Goal: Task Accomplishment & Management: Complete application form

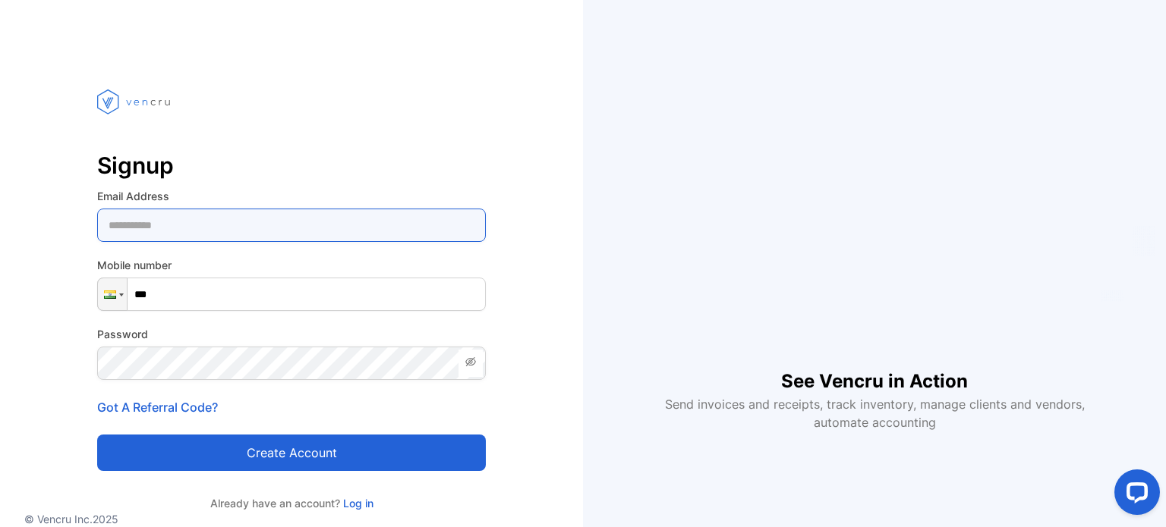
click at [171, 233] on Address-inputemail "email" at bounding box center [291, 225] width 389 height 33
type Address-inputemail "**********"
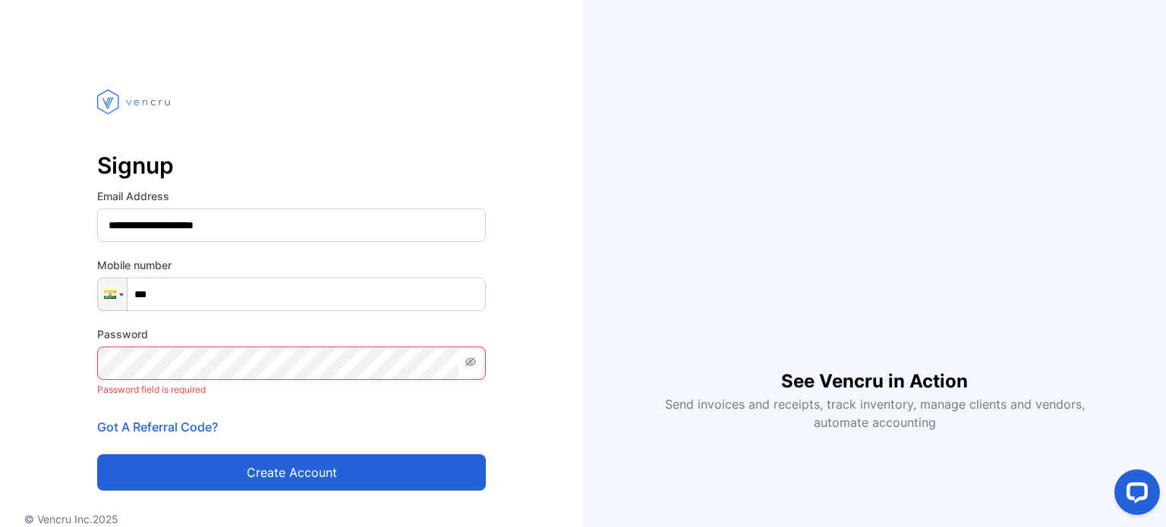
click at [209, 288] on input "***" at bounding box center [291, 294] width 389 height 33
type input "**********"
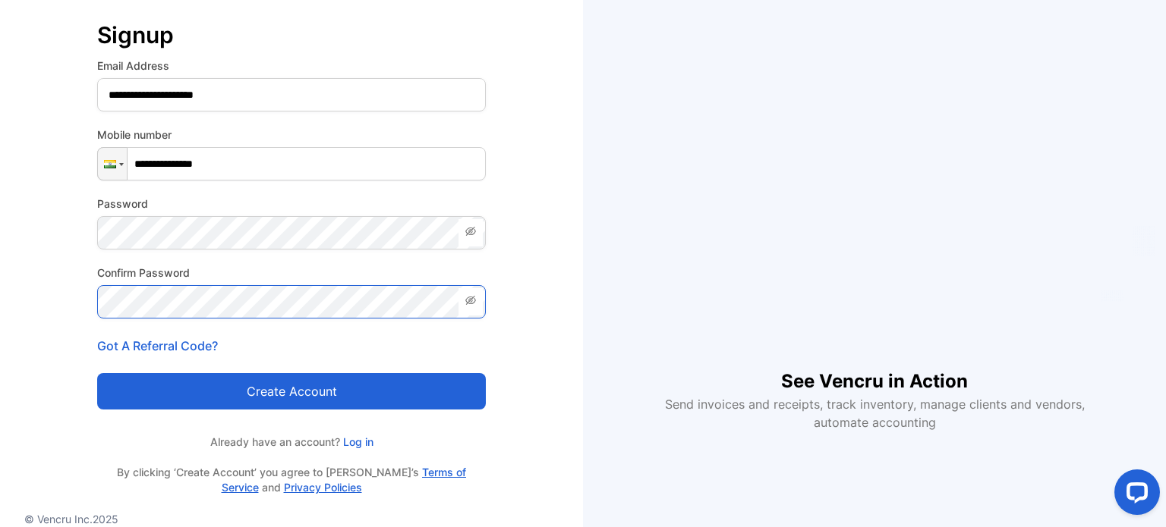
scroll to position [152, 0]
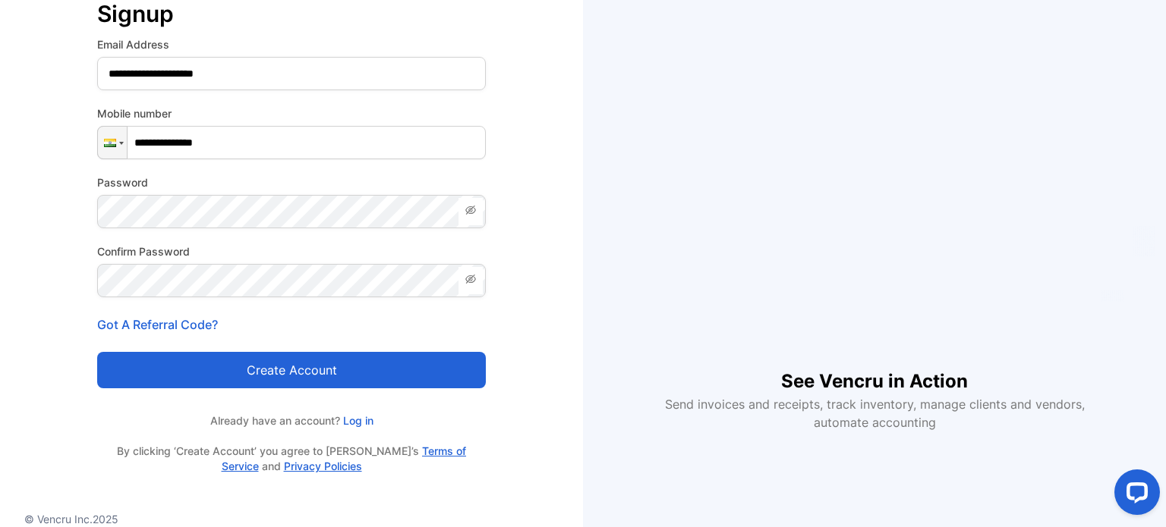
click at [331, 363] on button "Create account" at bounding box center [291, 370] width 389 height 36
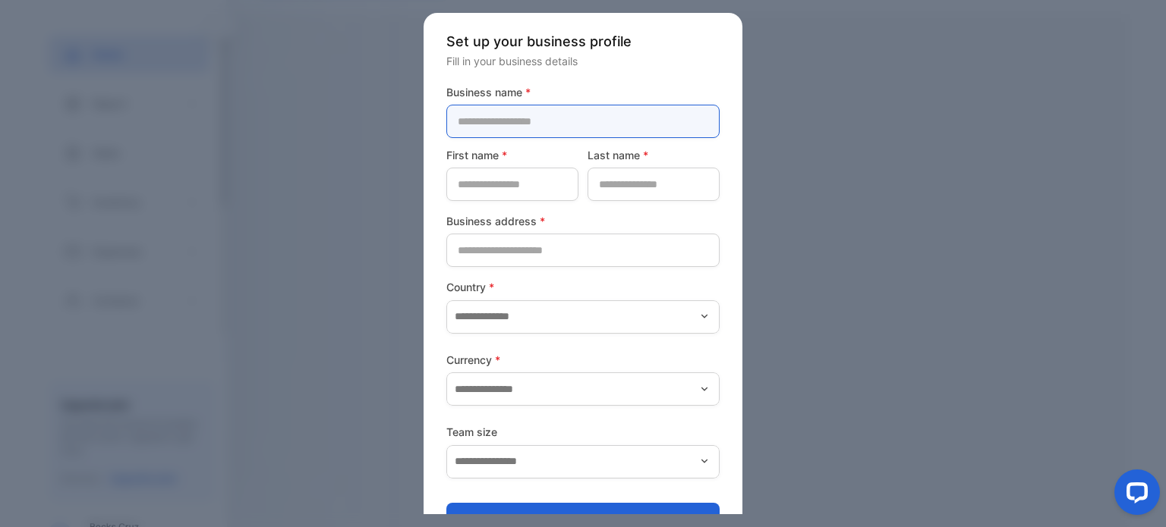
click at [534, 109] on name-inputcompanyname "text" at bounding box center [582, 121] width 273 height 33
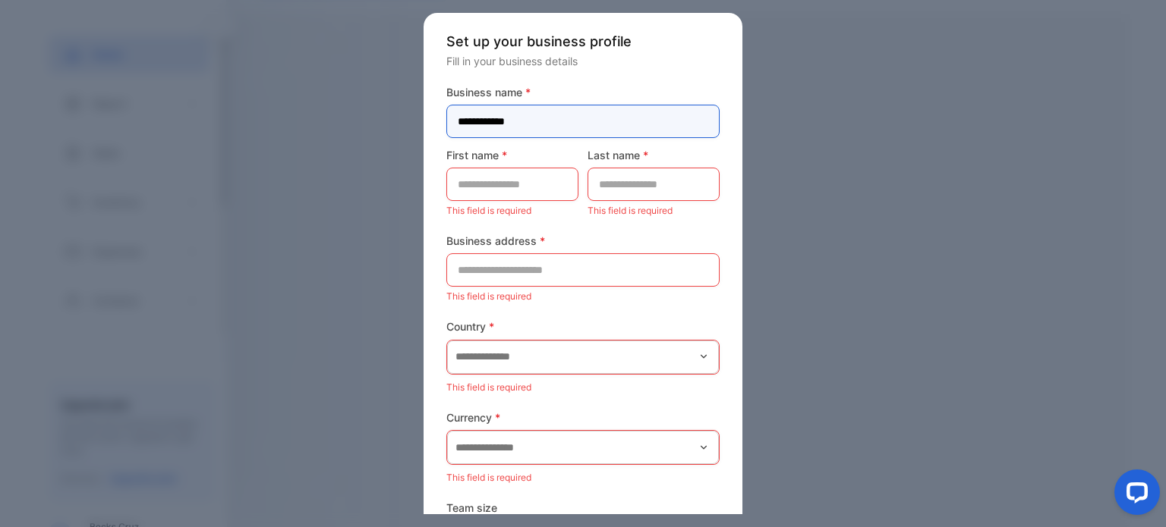
type name-inputcompanyname "**********"
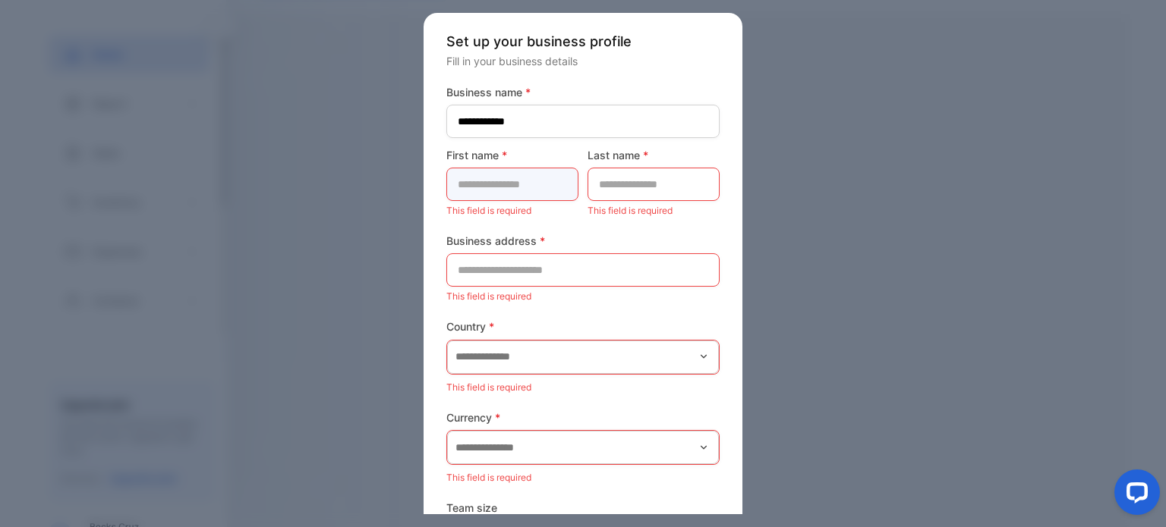
drag, startPoint x: 493, startPoint y: 180, endPoint x: 505, endPoint y: 177, distance: 11.8
click at [493, 179] on name-inputfirstname "text" at bounding box center [512, 184] width 132 height 33
type name-inputfirstname "*******"
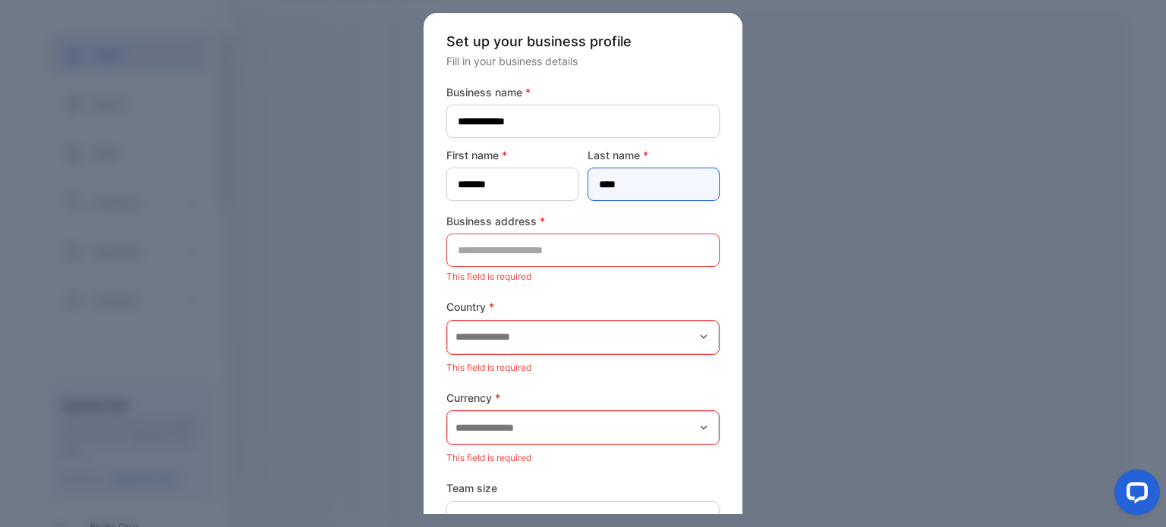
type name-inputlastname "****"
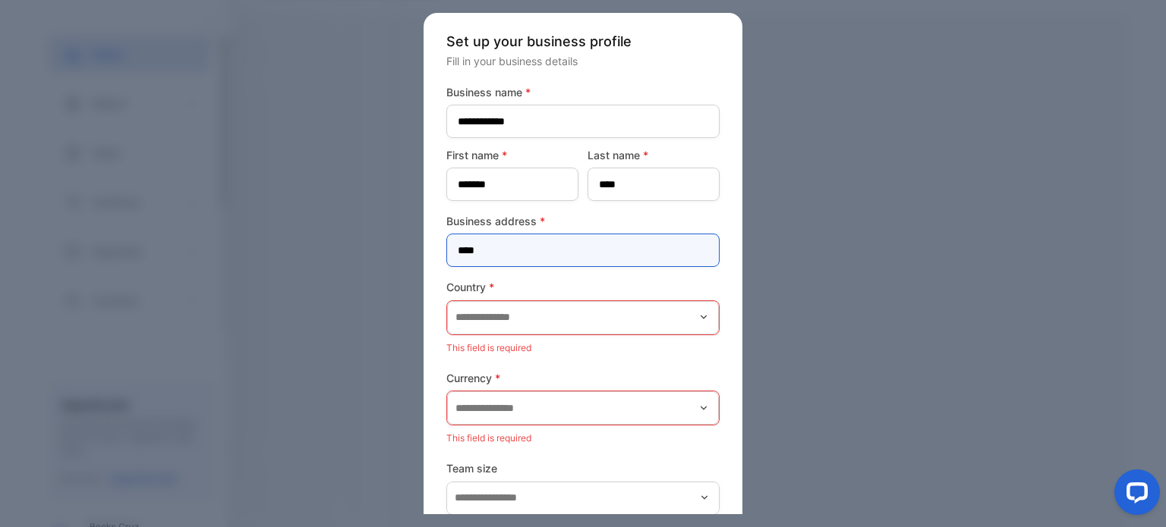
type address-inputaddress "****"
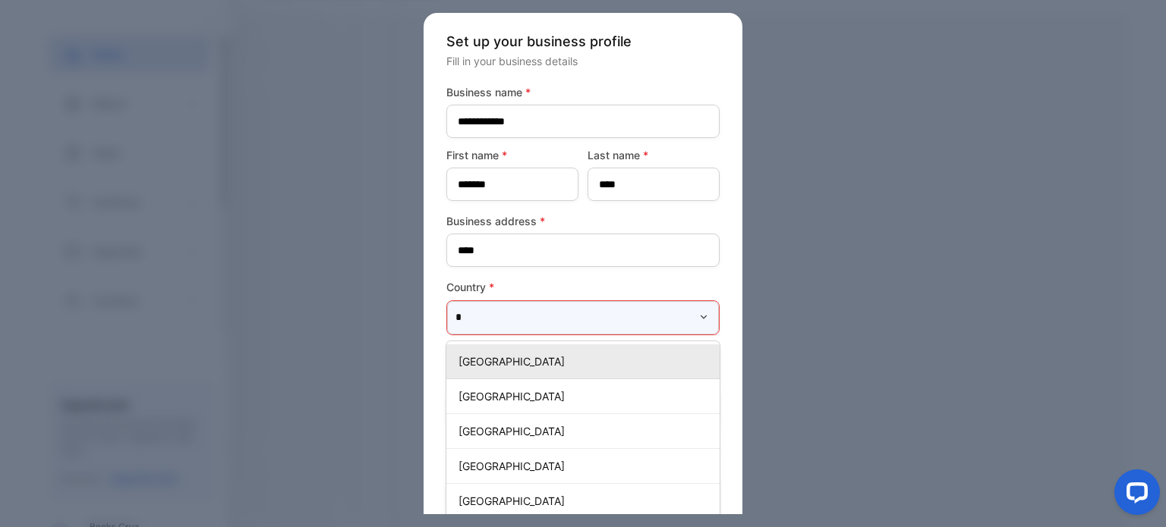
type input "**"
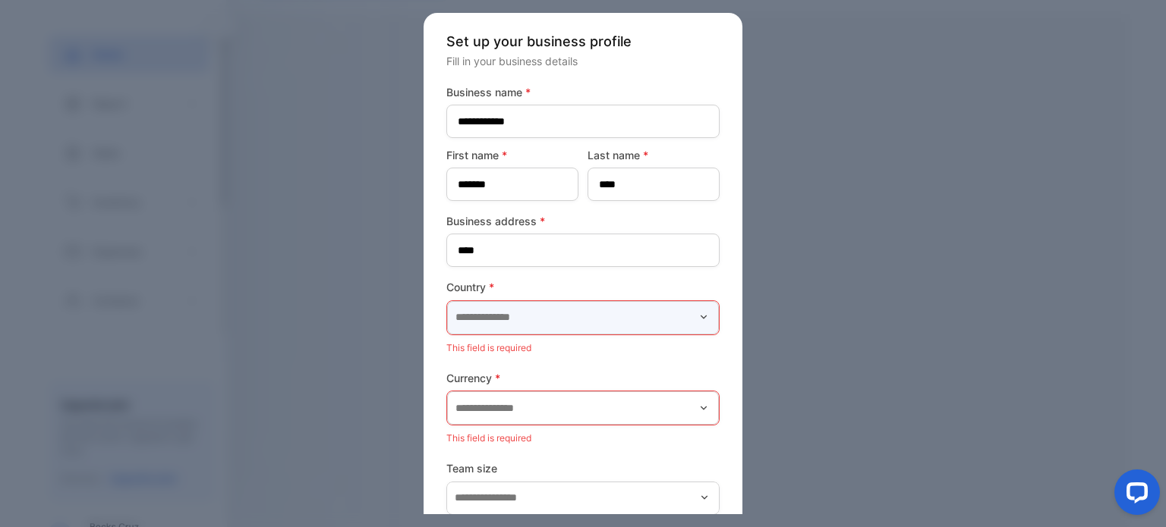
type input "*****"
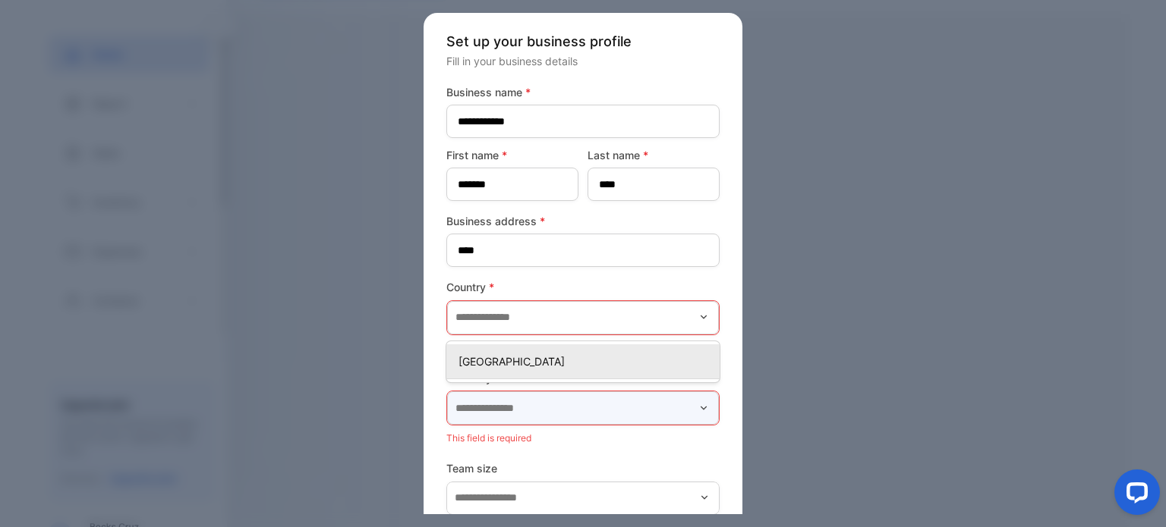
click at [534, 414] on input "text" at bounding box center [583, 408] width 272 height 33
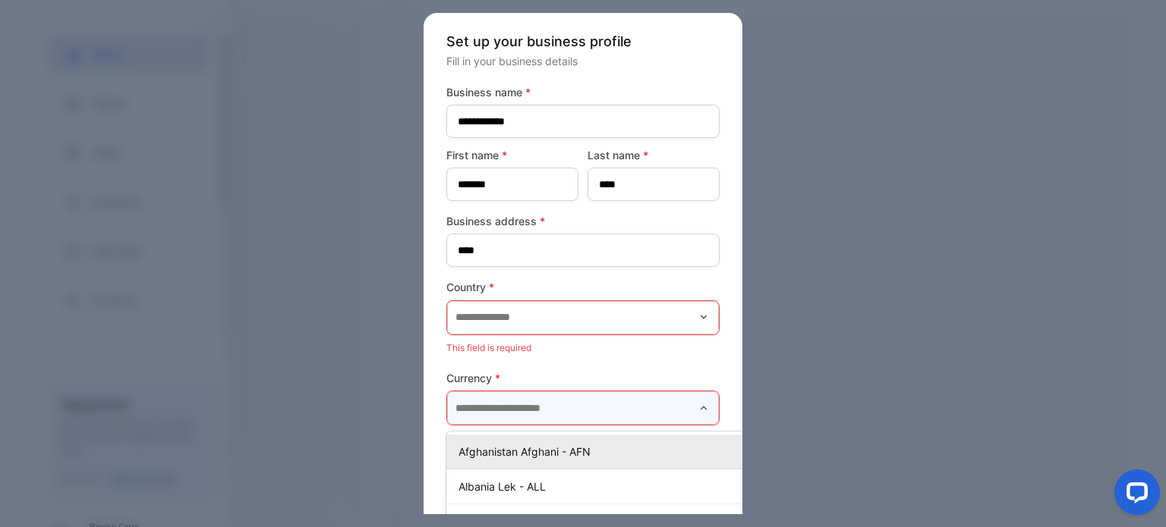
scroll to position [0, 23]
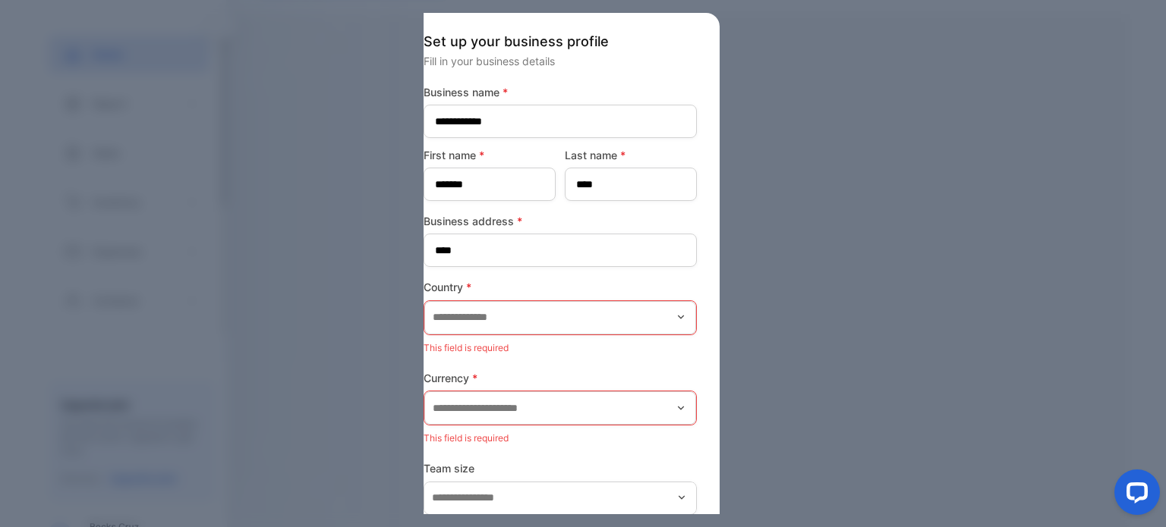
click at [573, 368] on form "**********" at bounding box center [560, 330] width 273 height 492
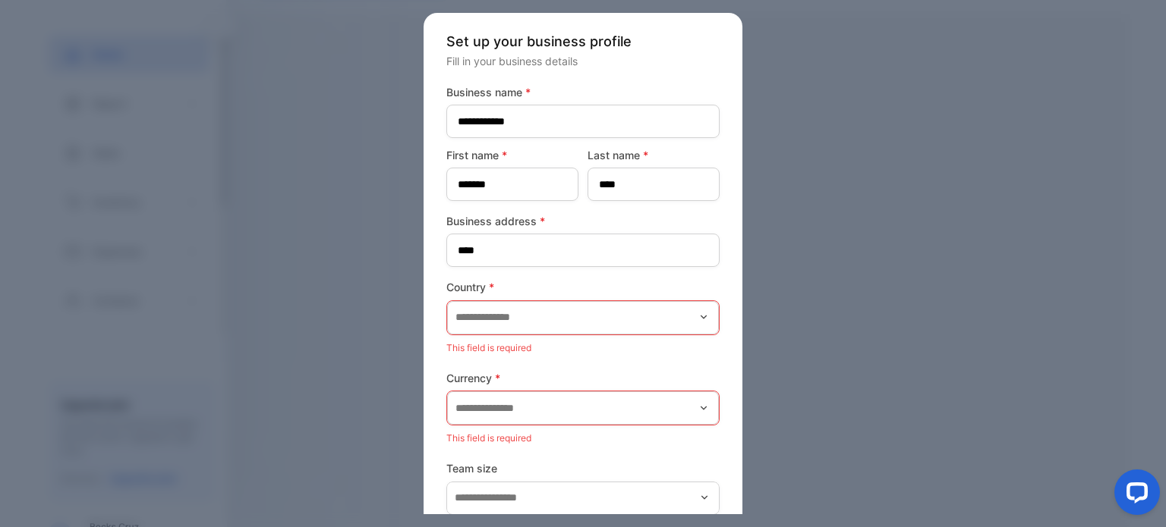
scroll to position [0, 0]
click at [528, 319] on input "text" at bounding box center [583, 317] width 272 height 33
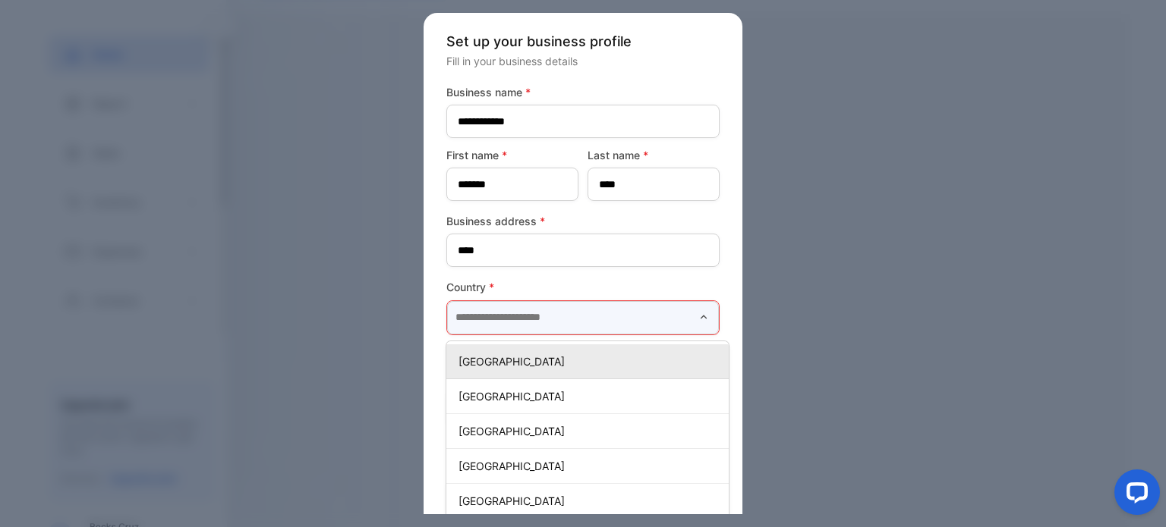
type input "*****"
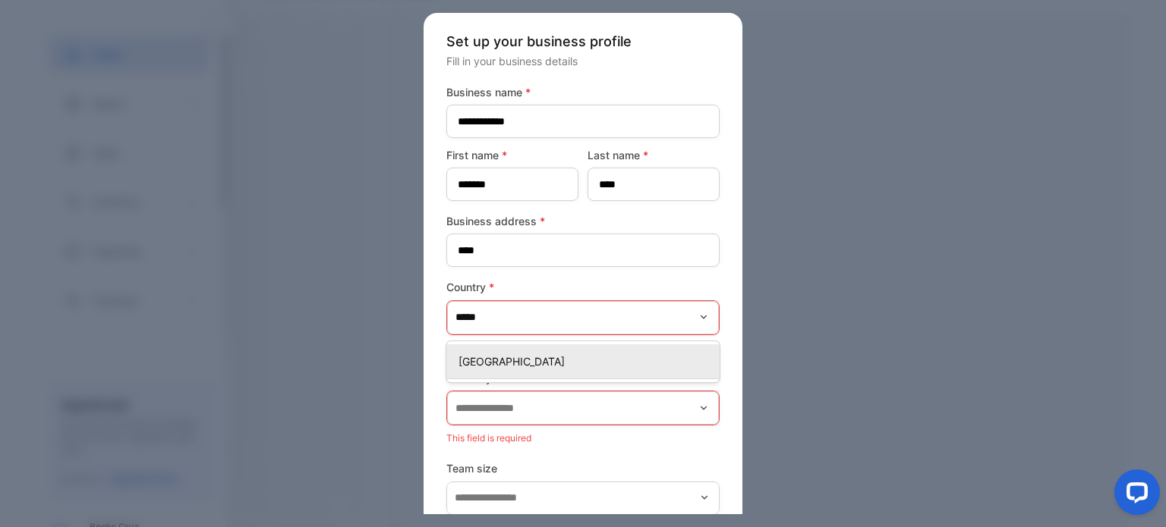
click at [486, 365] on p "[GEOGRAPHIC_DATA]" at bounding box center [585, 362] width 255 height 16
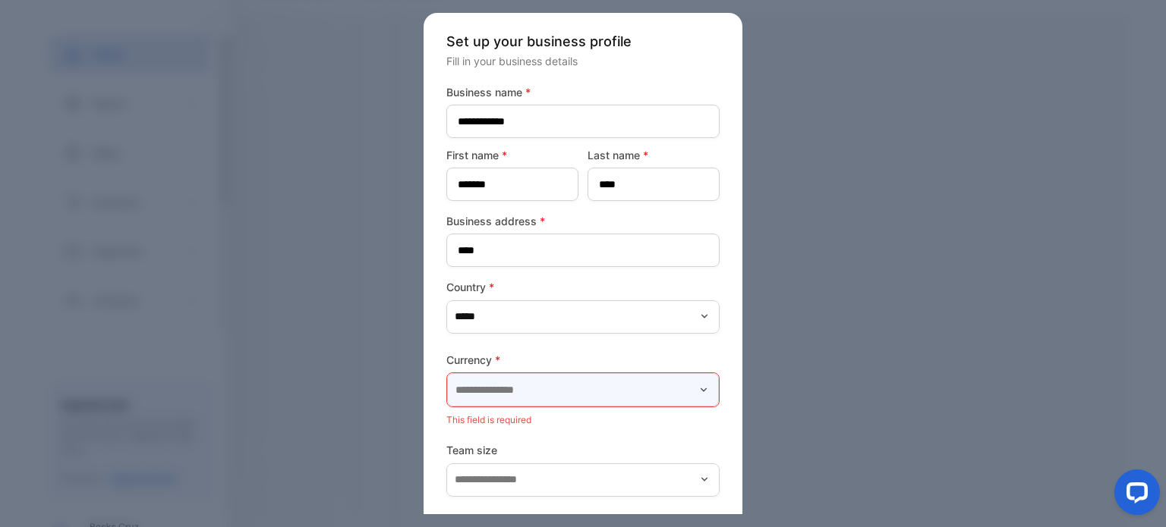
click at [488, 394] on input "text" at bounding box center [583, 389] width 272 height 33
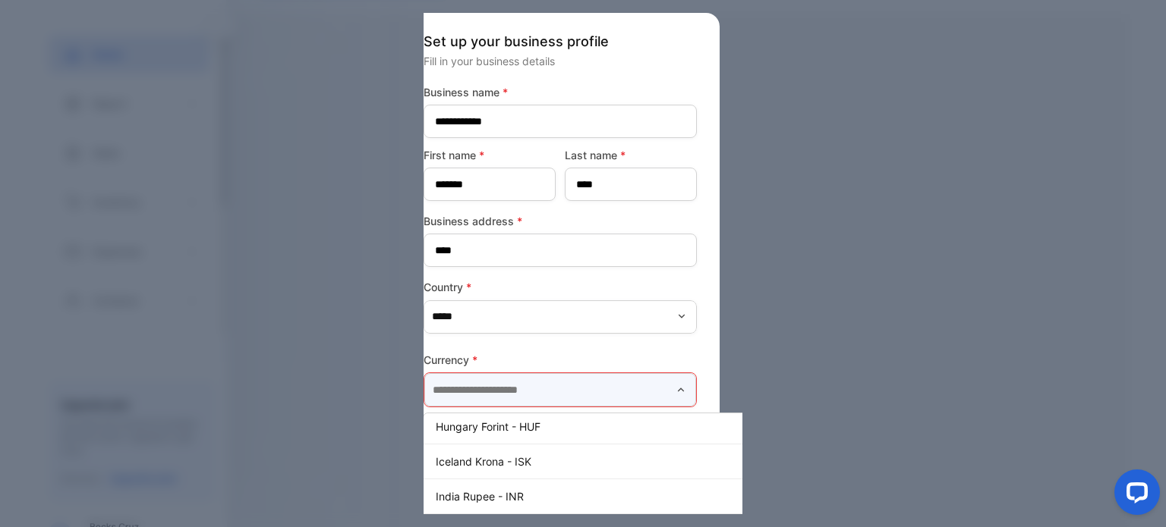
scroll to position [2277, 0]
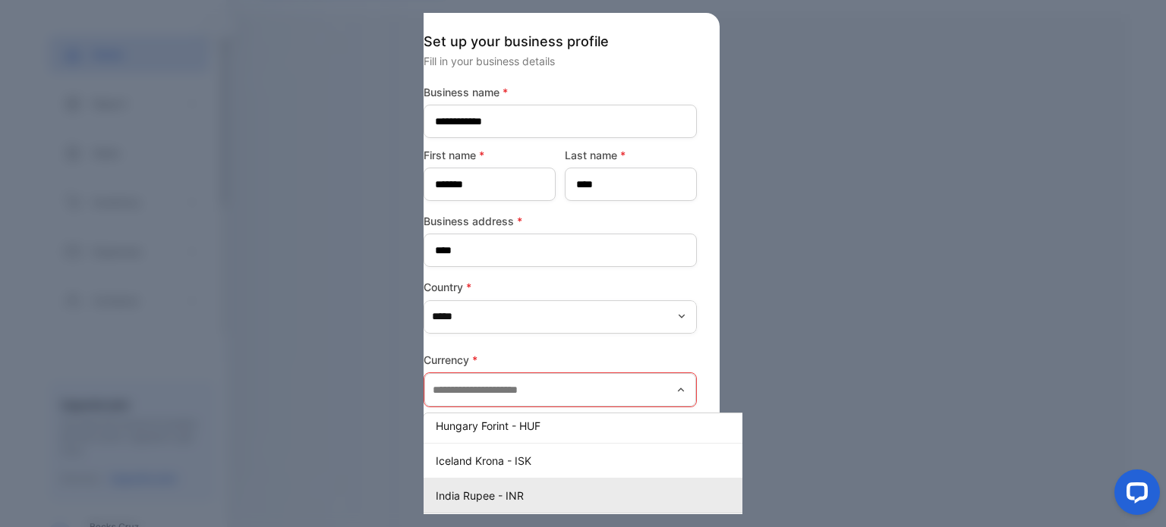
click at [499, 488] on p "India Rupee - INR" at bounding box center [619, 496] width 366 height 16
type input "**********"
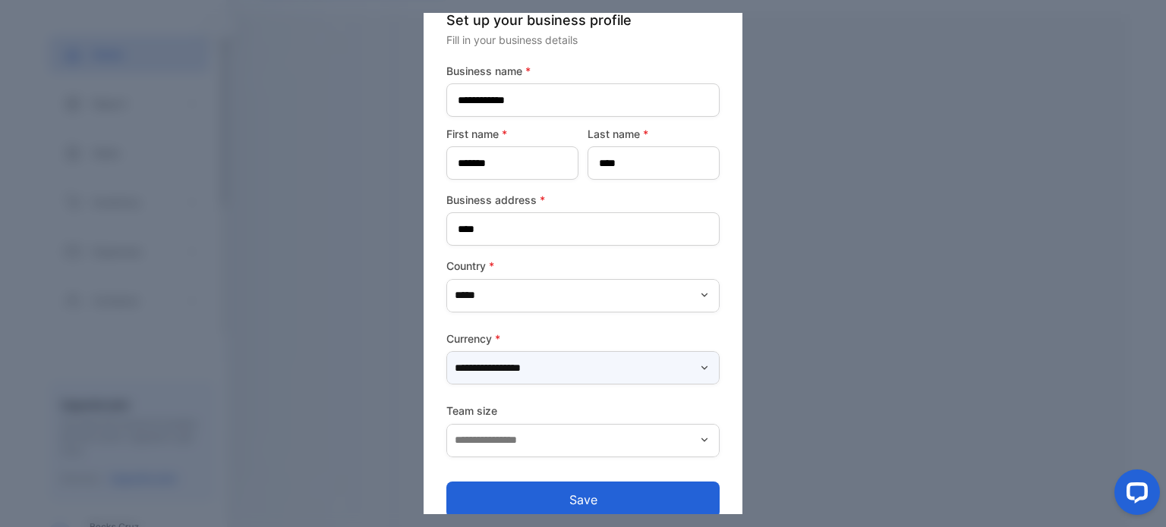
scroll to position [43, 0]
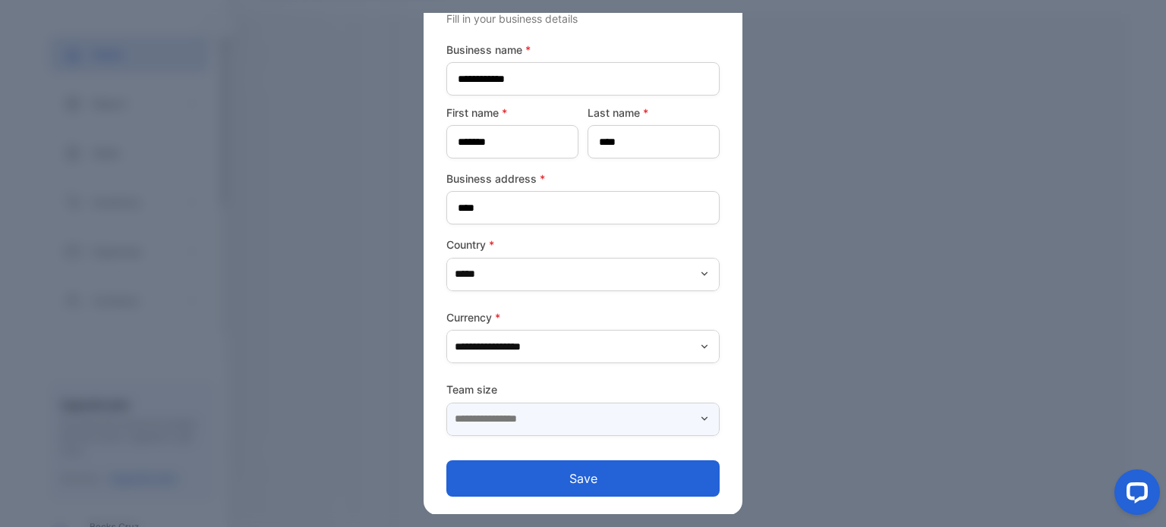
click at [527, 412] on input "text" at bounding box center [582, 419] width 273 height 33
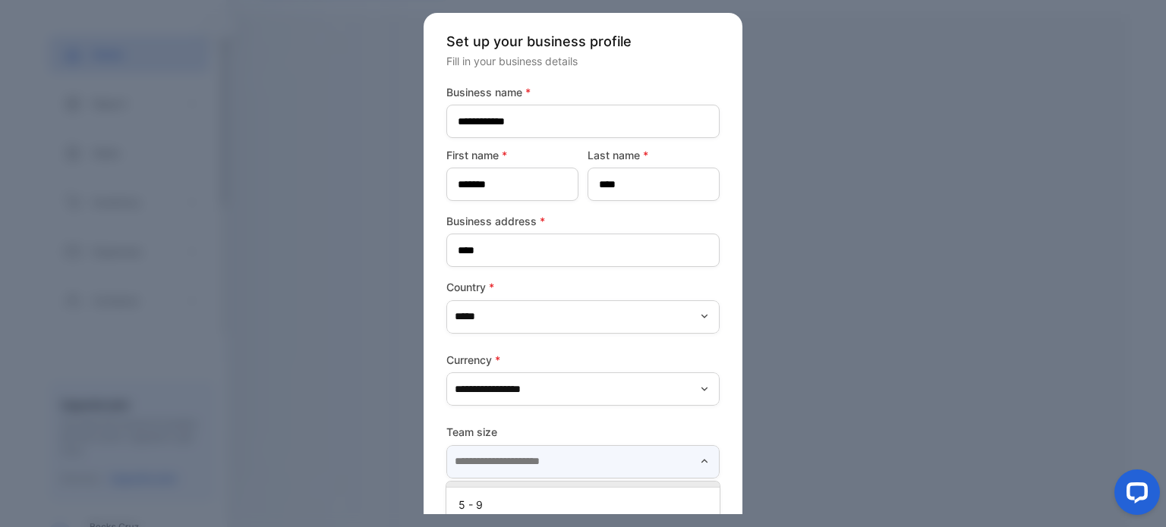
scroll to position [0, 0]
click at [537, 433] on label "Team size" at bounding box center [582, 432] width 273 height 16
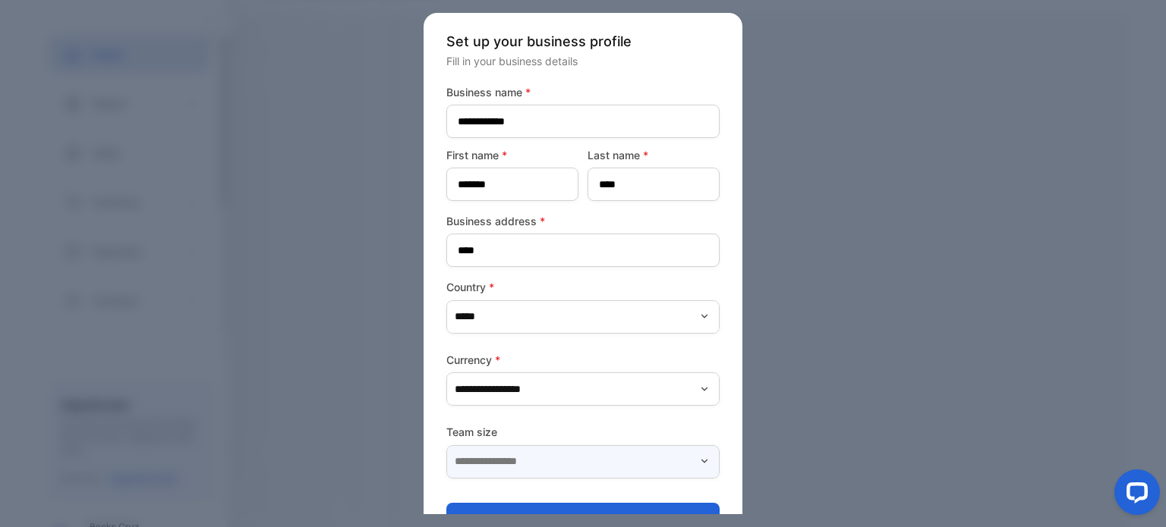
click at [516, 458] on input "text" at bounding box center [582, 462] width 273 height 33
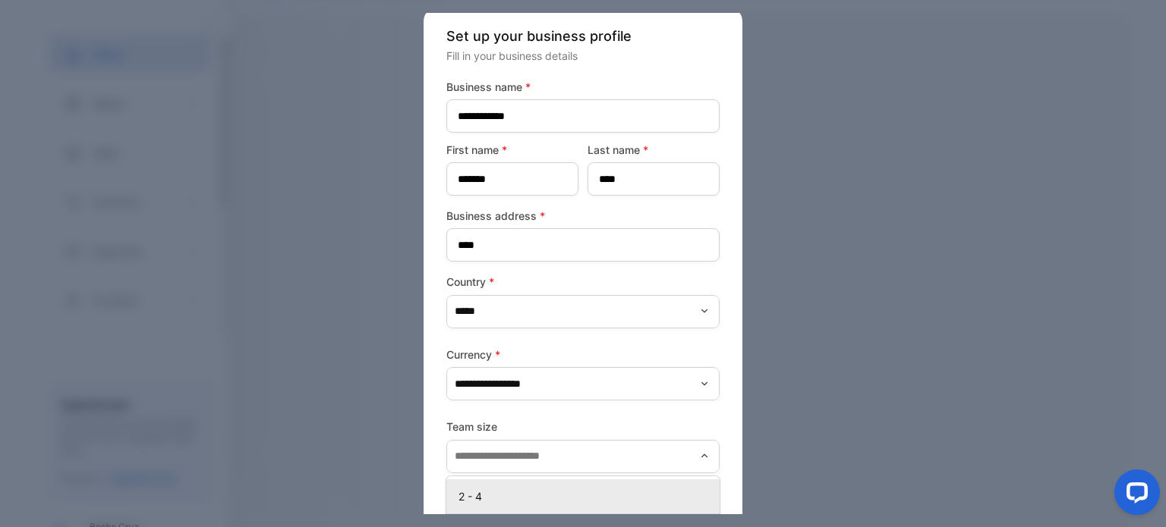
click at [483, 497] on p "2 - 4" at bounding box center [585, 497] width 255 height 16
type input "*****"
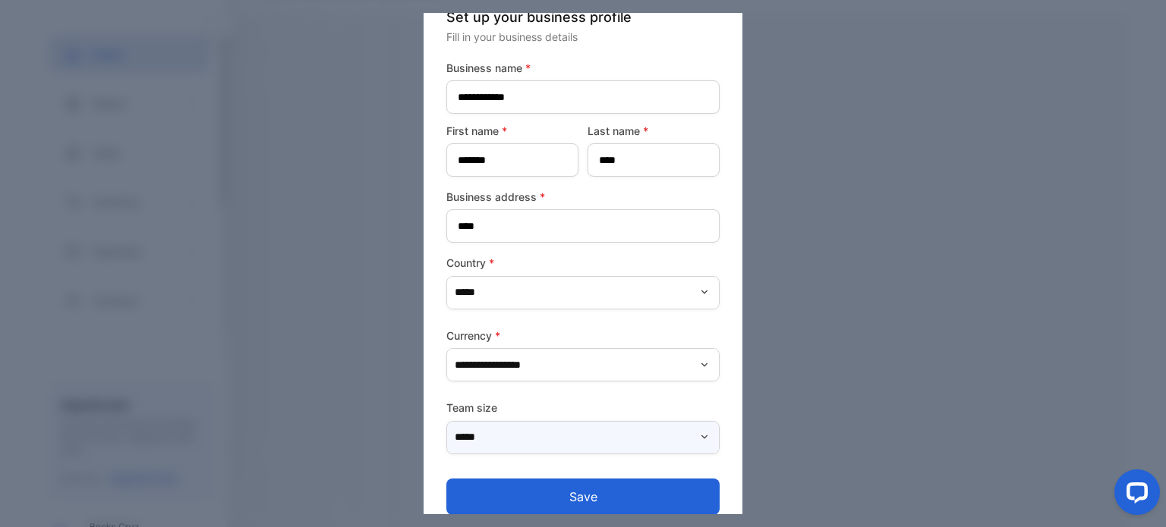
scroll to position [43, 0]
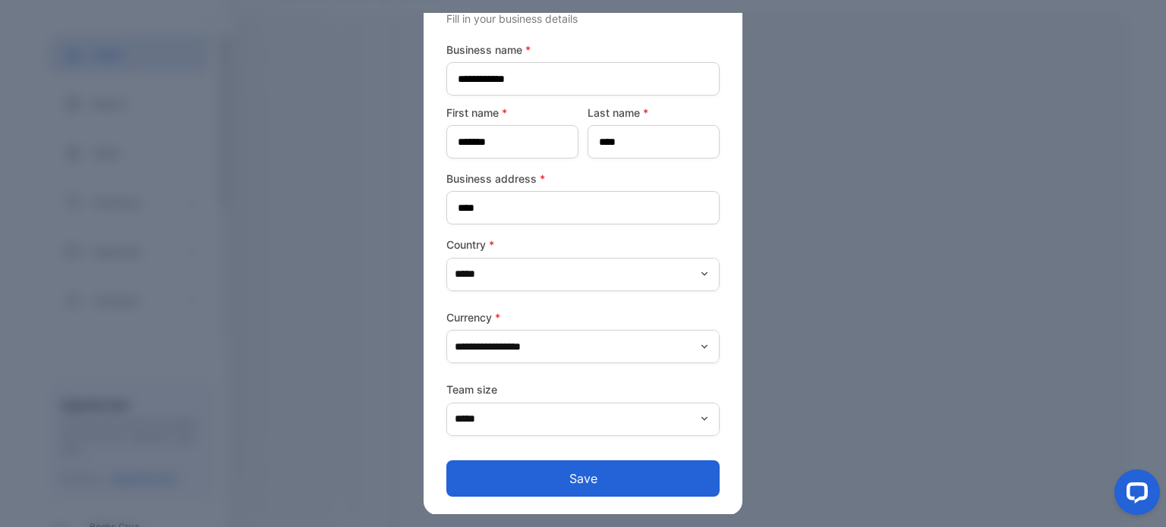
click at [576, 474] on button "Save" at bounding box center [582, 479] width 273 height 36
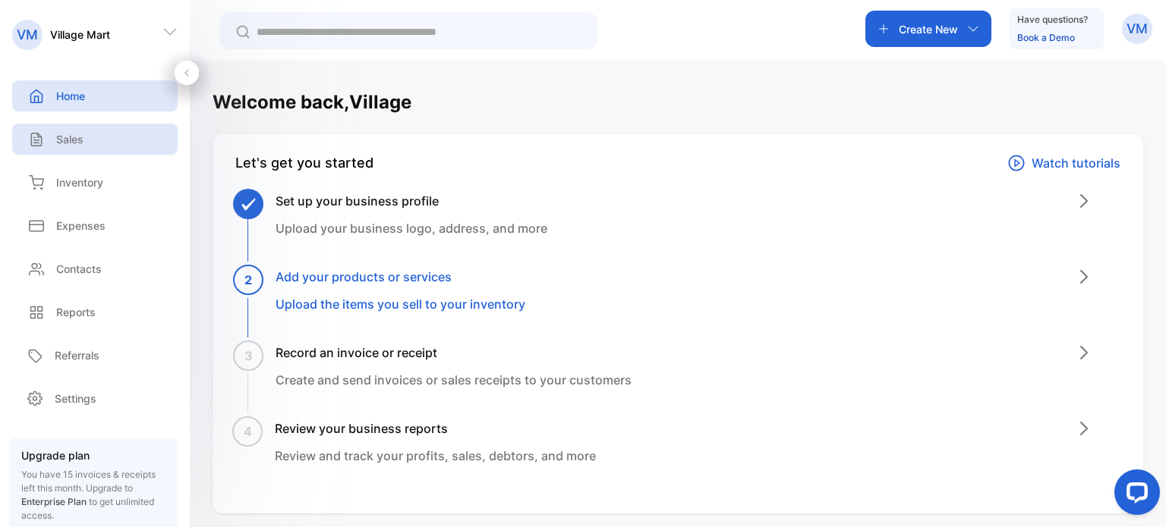
click at [86, 135] on div "Sales" at bounding box center [94, 139] width 165 height 31
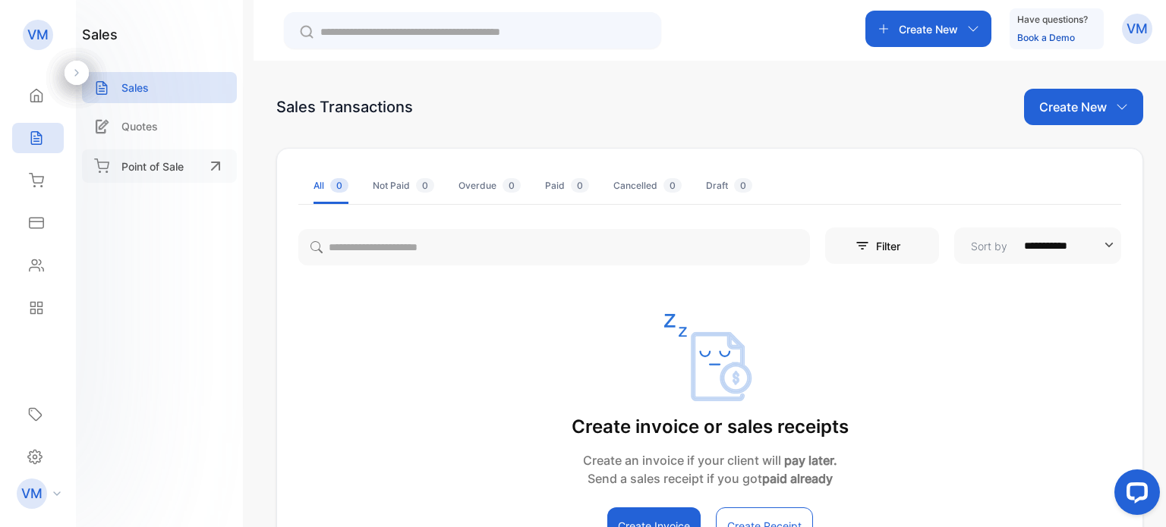
click at [158, 166] on p "Point of Sale" at bounding box center [152, 167] width 62 height 16
click at [33, 178] on icon at bounding box center [36, 180] width 15 height 15
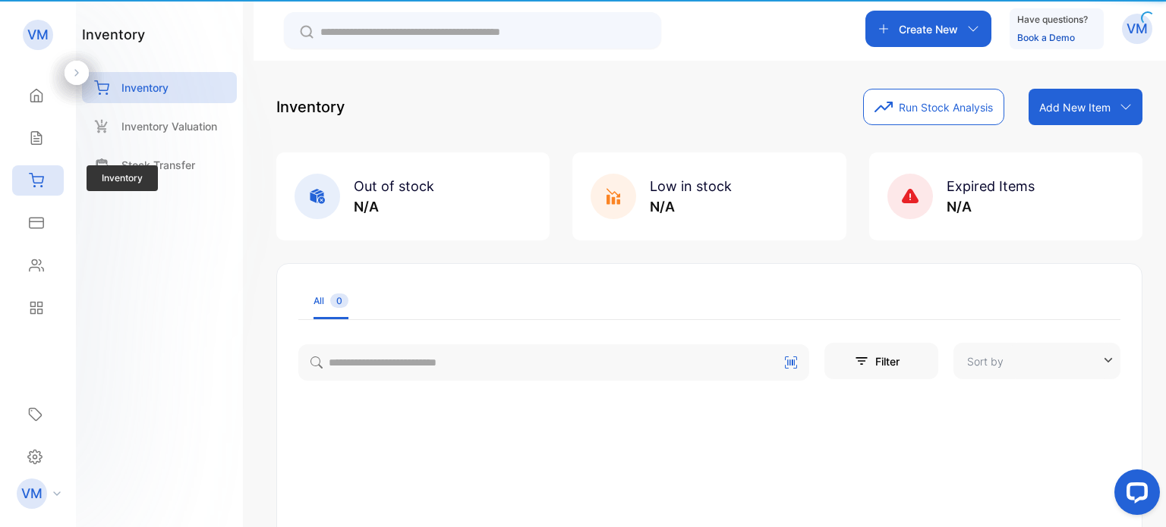
type input "**********"
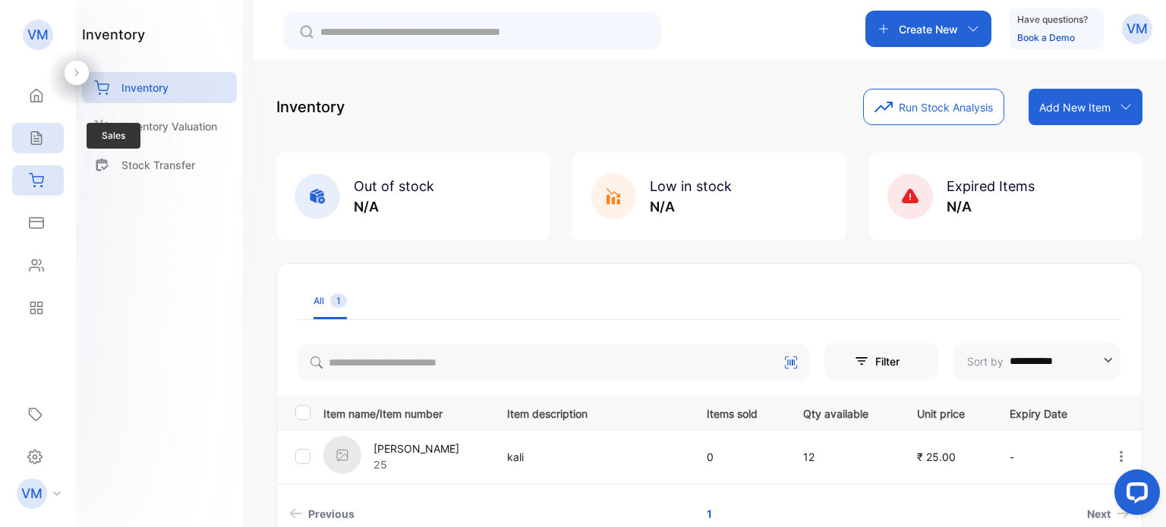
click at [41, 139] on icon at bounding box center [36, 138] width 10 height 13
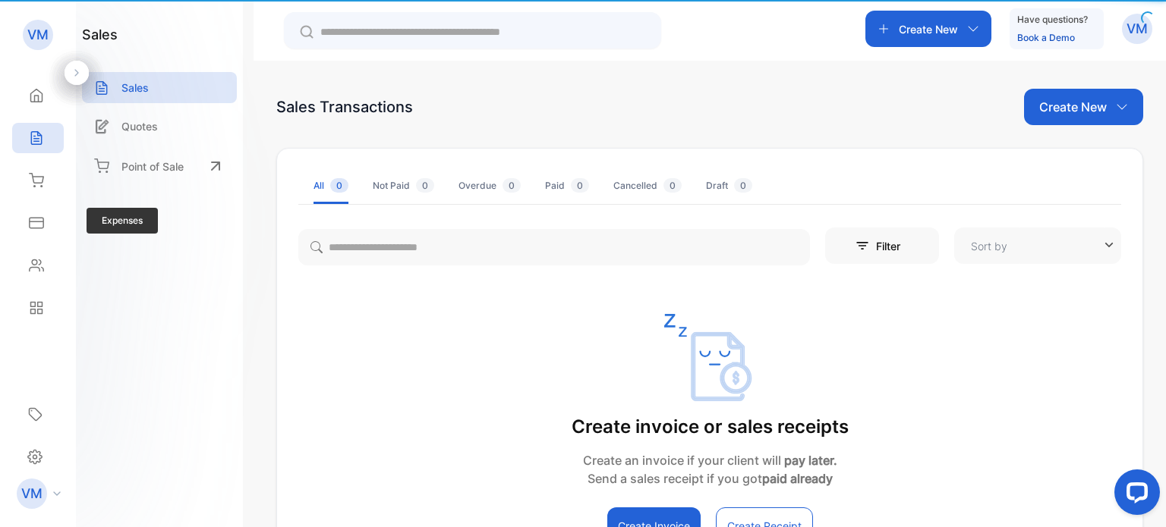
type input "**********"
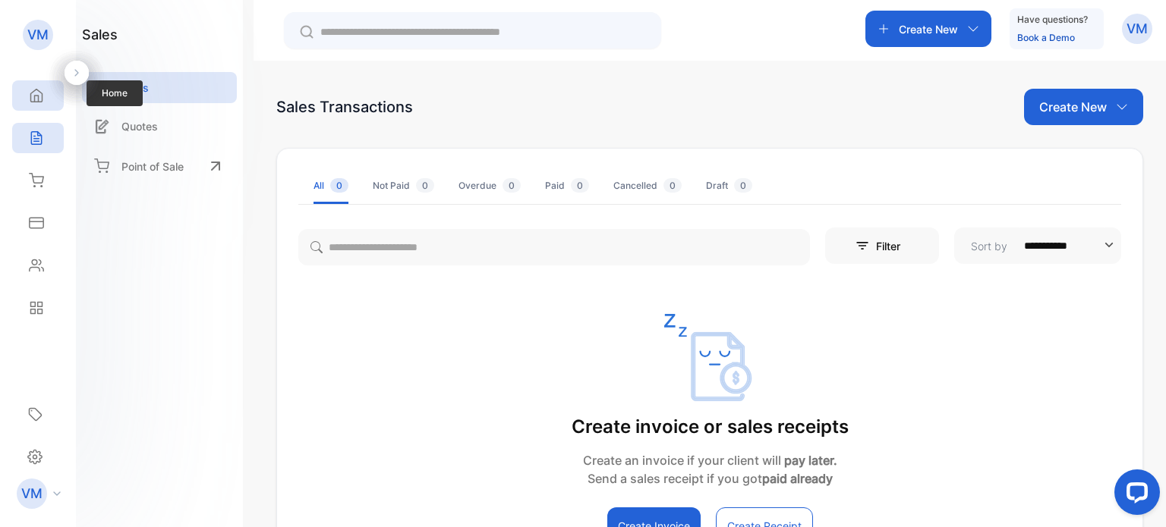
click at [40, 90] on icon at bounding box center [36, 95] width 15 height 15
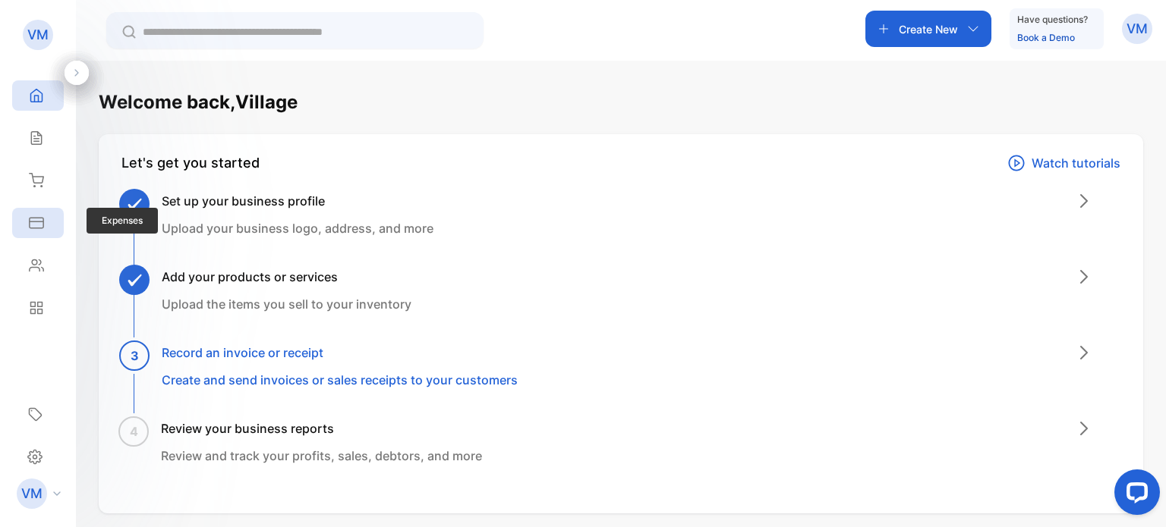
click at [49, 219] on div "Expenses" at bounding box center [38, 223] width 52 height 30
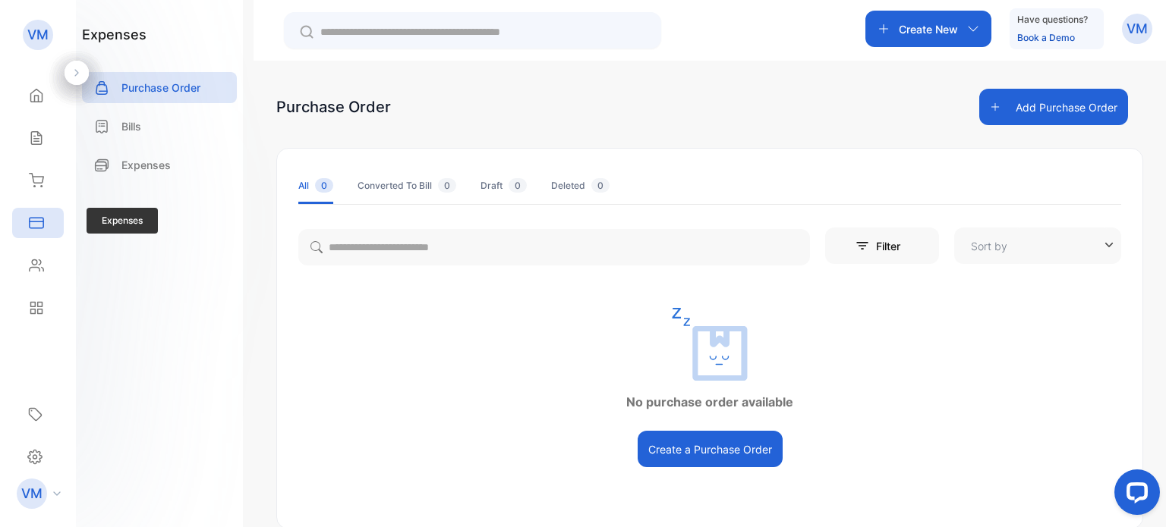
type input "**********"
click at [727, 441] on button "Create a Purchase Order" at bounding box center [710, 449] width 145 height 36
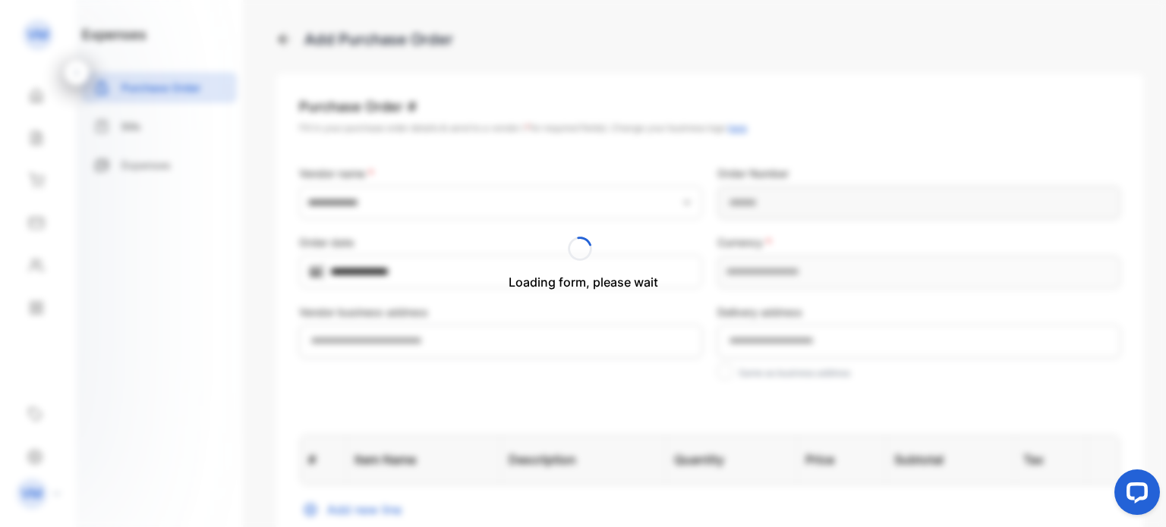
type Number-inputPurchaseOrderNumber "**********"
type input "**********"
click at [352, 515] on div "Add new line" at bounding box center [709, 510] width 821 height 18
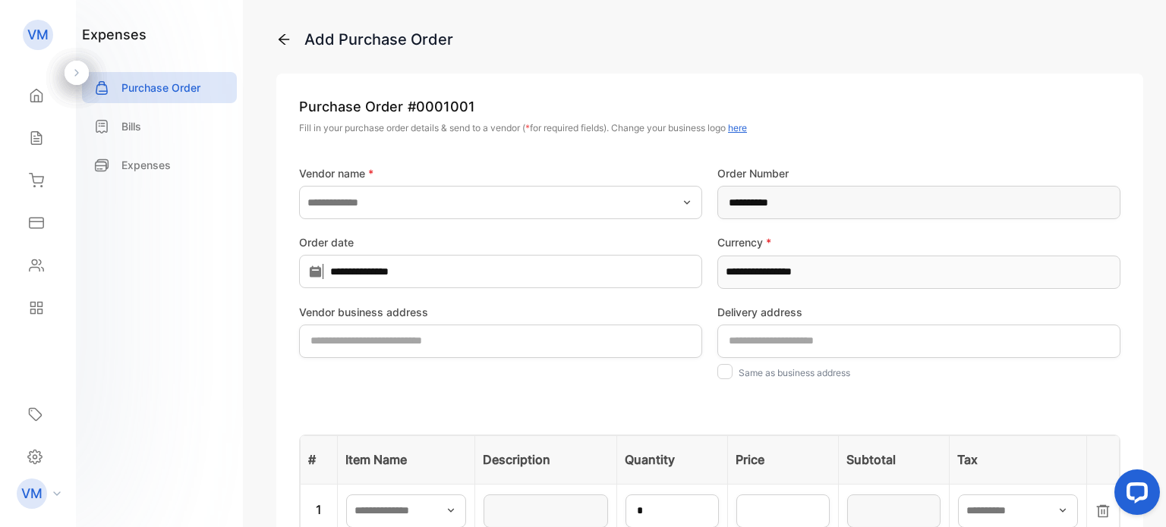
drag, startPoint x: 1165, startPoint y: 159, endPoint x: 1157, endPoint y: 223, distance: 65.1
click at [1157, 223] on div "**********" at bounding box center [710, 263] width 912 height 527
click at [1069, 383] on div "Delivery address Same as business address" at bounding box center [918, 346] width 403 height 85
click at [80, 74] on icon at bounding box center [76, 73] width 11 height 11
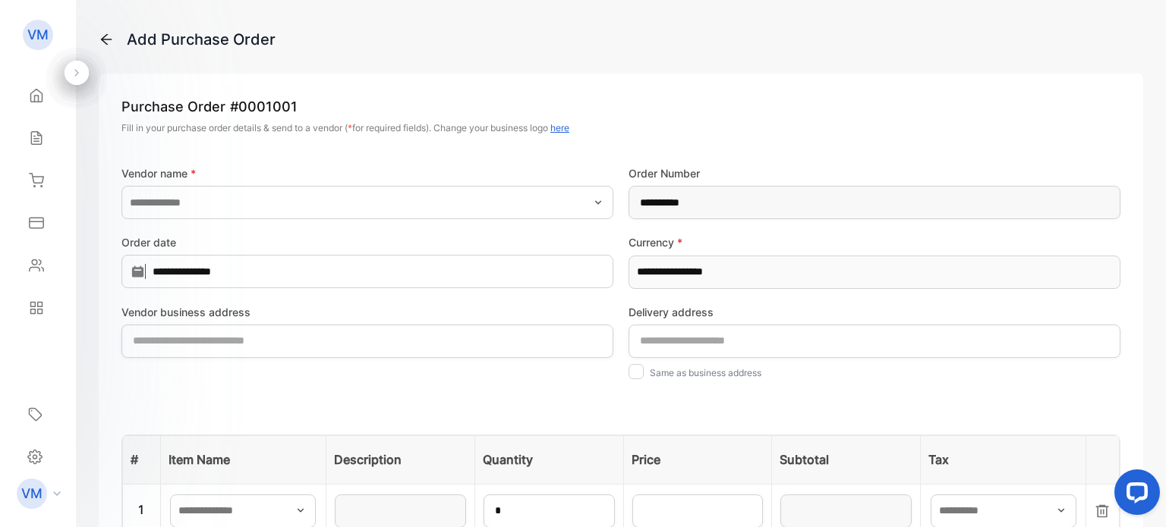
click at [80, 74] on icon at bounding box center [76, 73] width 11 height 11
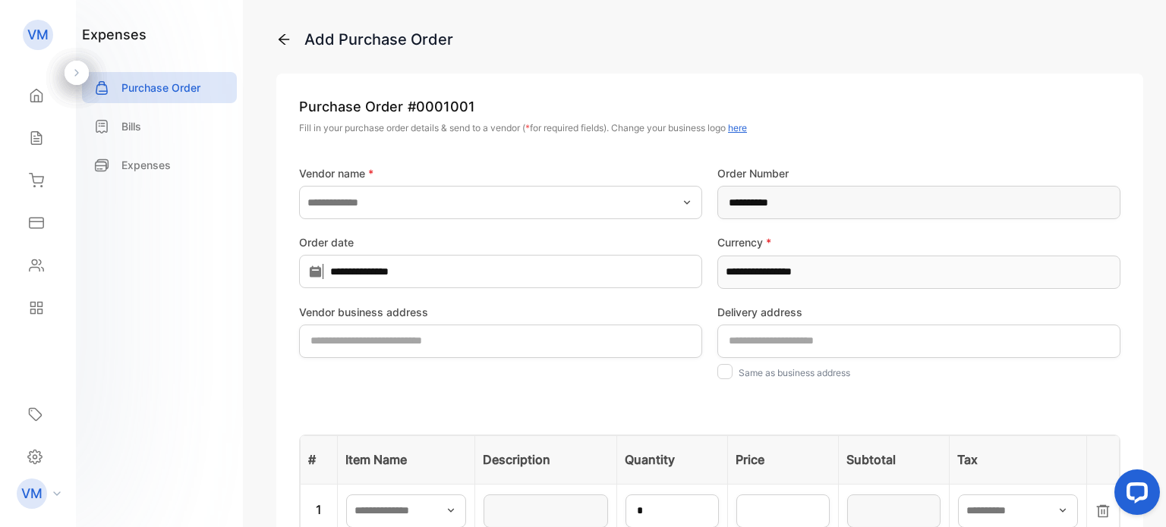
click at [460, 502] on span "button" at bounding box center [463, 511] width 6 height 33
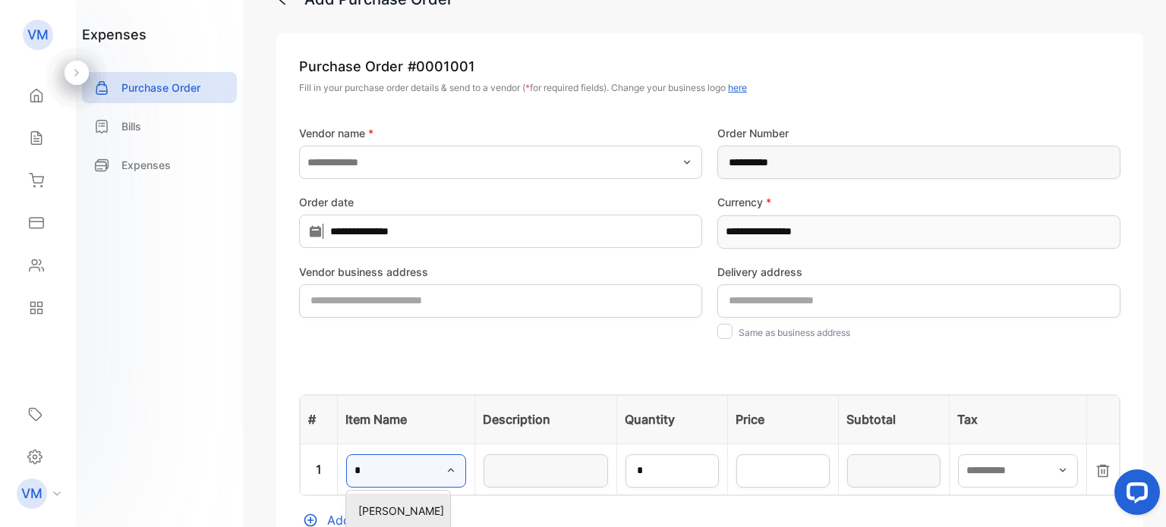
scroll to position [64, 0]
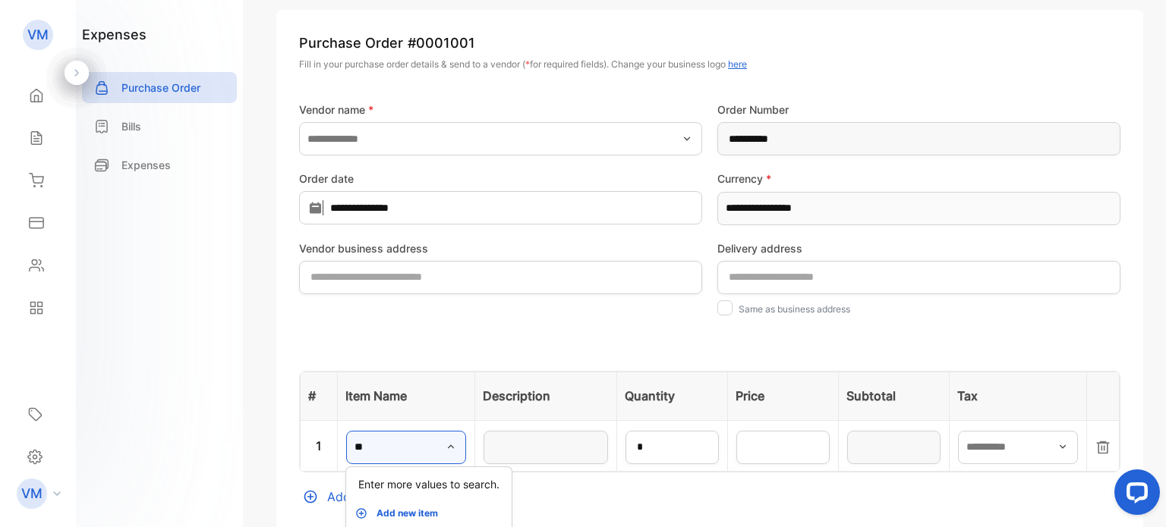
type input "**"
click at [385, 511] on p "Add new item" at bounding box center [406, 514] width 61 height 14
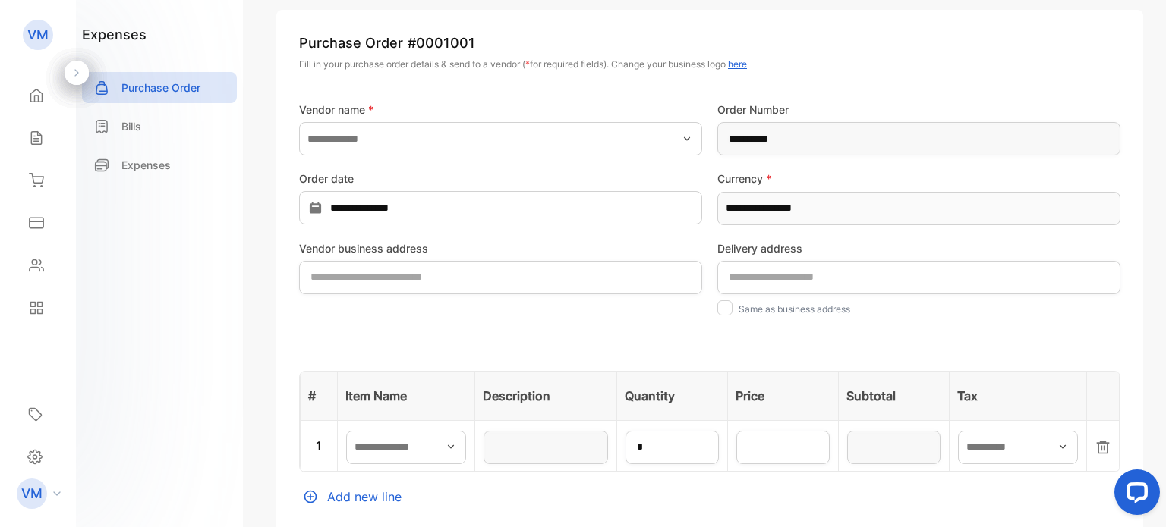
click at [58, 498] on div "VM" at bounding box center [42, 494] width 67 height 30
click at [39, 103] on div "Home" at bounding box center [38, 95] width 52 height 30
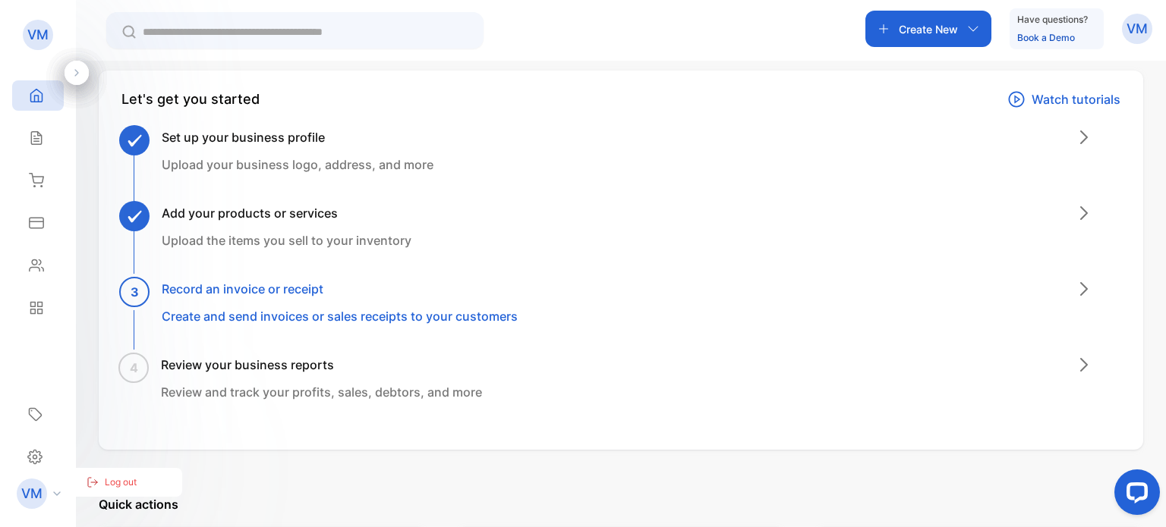
click at [1079, 200] on div "Set up your business profile Upload your business logo, address, and more" at bounding box center [627, 166] width 987 height 76
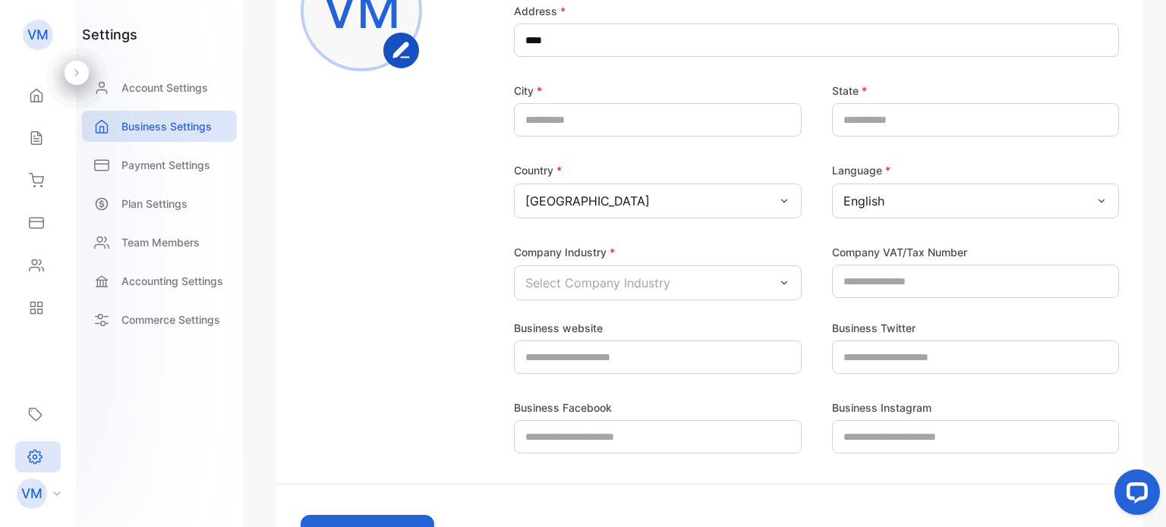
scroll to position [294, 0]
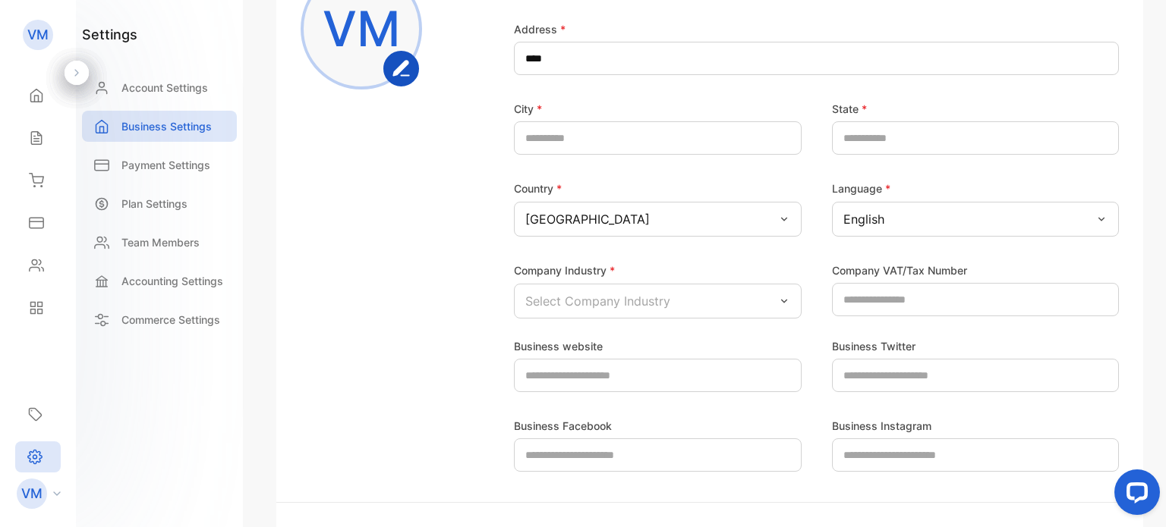
click at [735, 301] on div "Select Company Industry" at bounding box center [658, 301] width 288 height 35
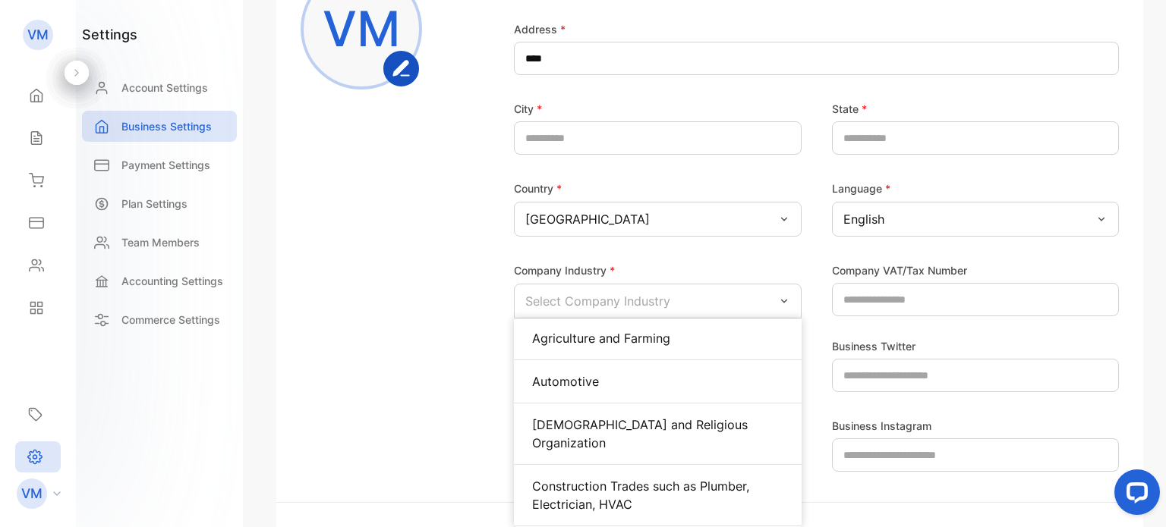
scroll to position [152, 0]
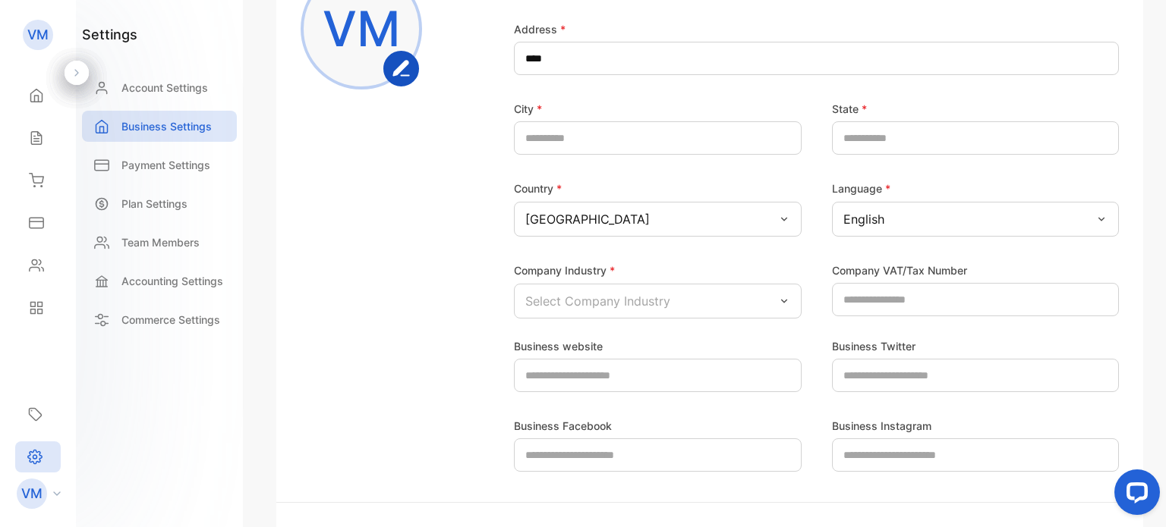
click at [384, 274] on div "Company Logo VM" at bounding box center [386, 129] width 170 height 379
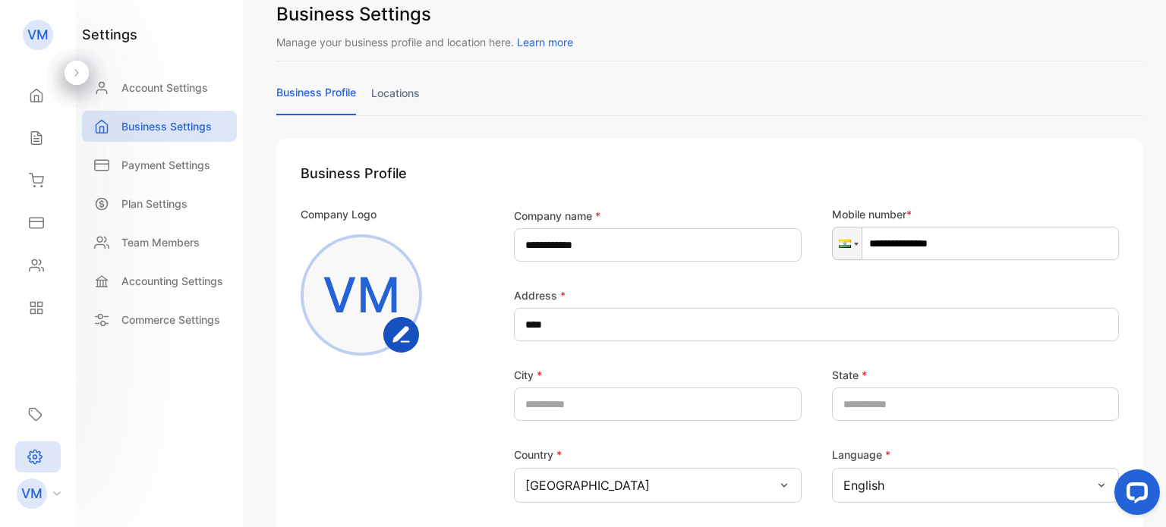
scroll to position [0, 0]
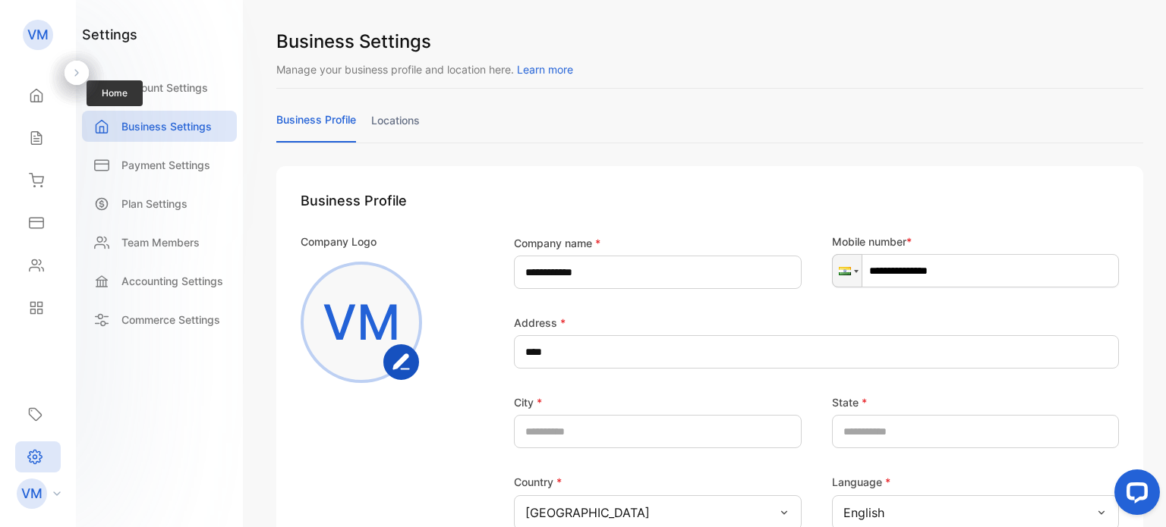
click at [40, 112] on div "Home Home" at bounding box center [38, 95] width 52 height 43
click at [39, 95] on icon at bounding box center [36, 95] width 15 height 15
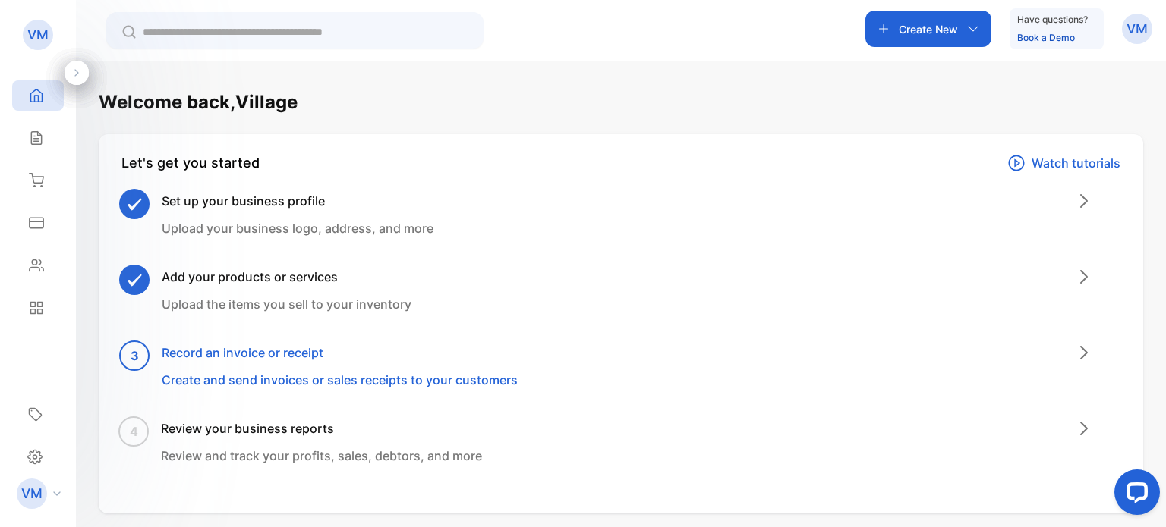
click at [296, 310] on p "Upload the items you sell to your inventory" at bounding box center [287, 304] width 250 height 18
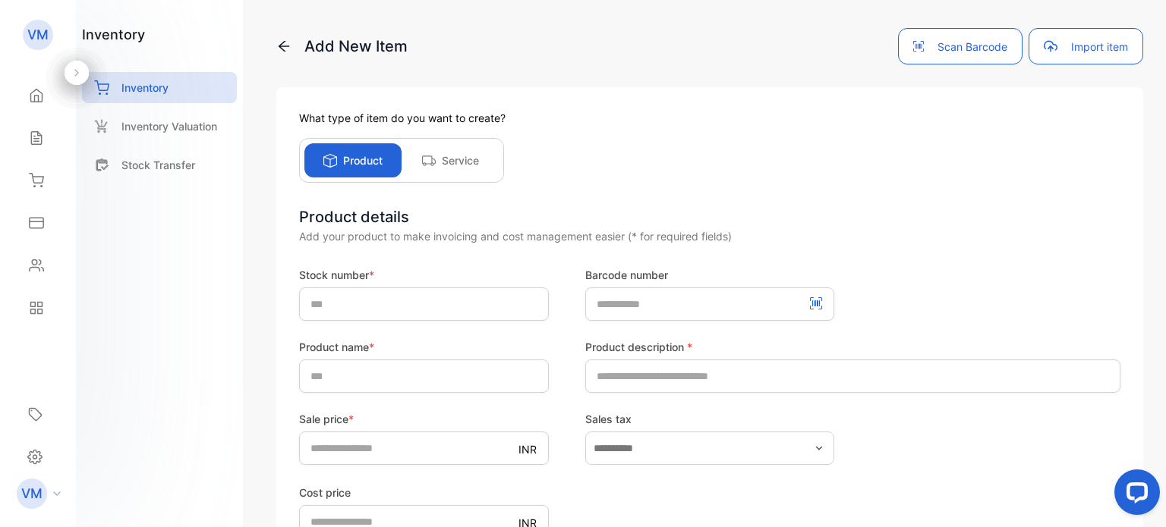
click at [1079, 44] on button "Import item" at bounding box center [1085, 46] width 115 height 36
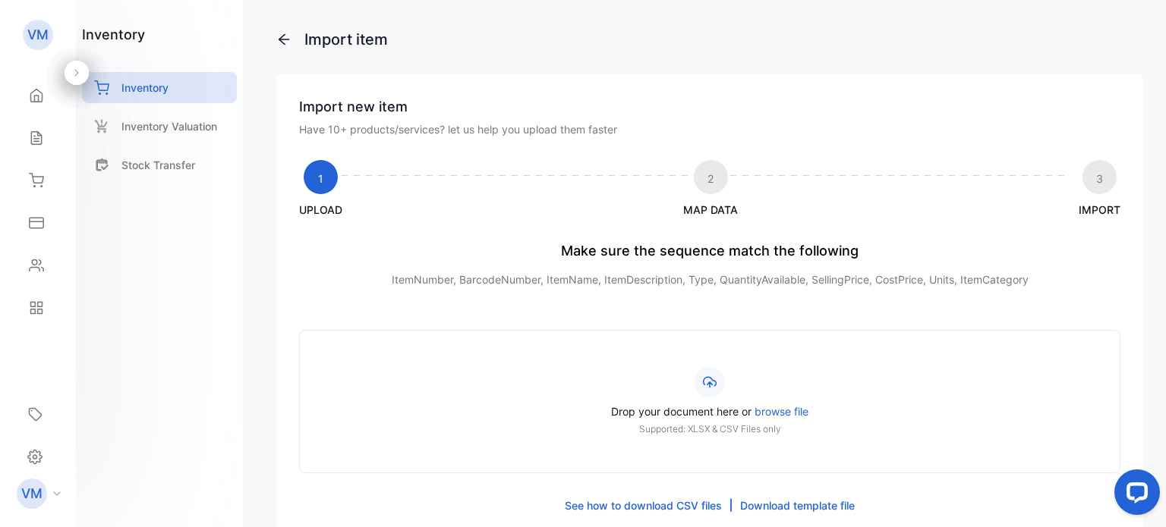
click at [794, 502] on link "Download template file" at bounding box center [797, 506] width 115 height 16
click at [767, 405] on span "browse file" at bounding box center [781, 411] width 54 height 13
click at [0, 0] on input "Drop your document here or browse file Supported: XLSX & CSV Files only" at bounding box center [0, 0] width 0 height 0
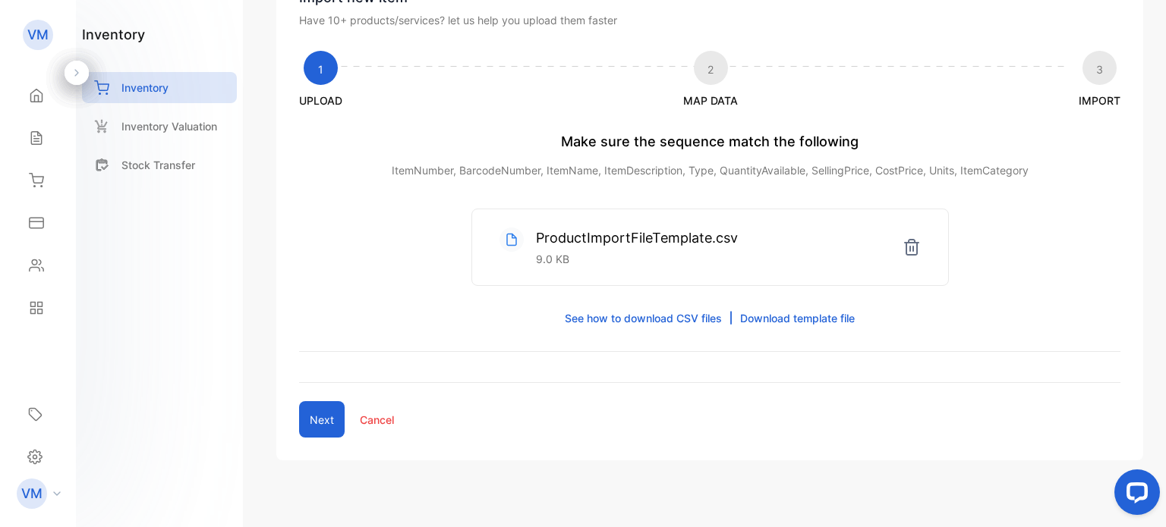
scroll to position [127, 0]
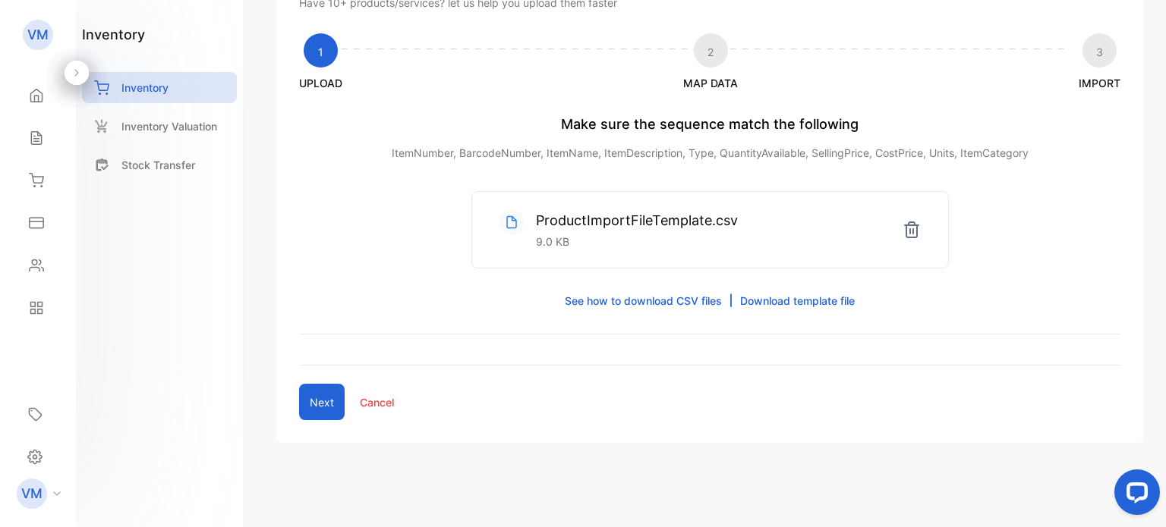
click at [322, 408] on button "Next" at bounding box center [322, 402] width 46 height 36
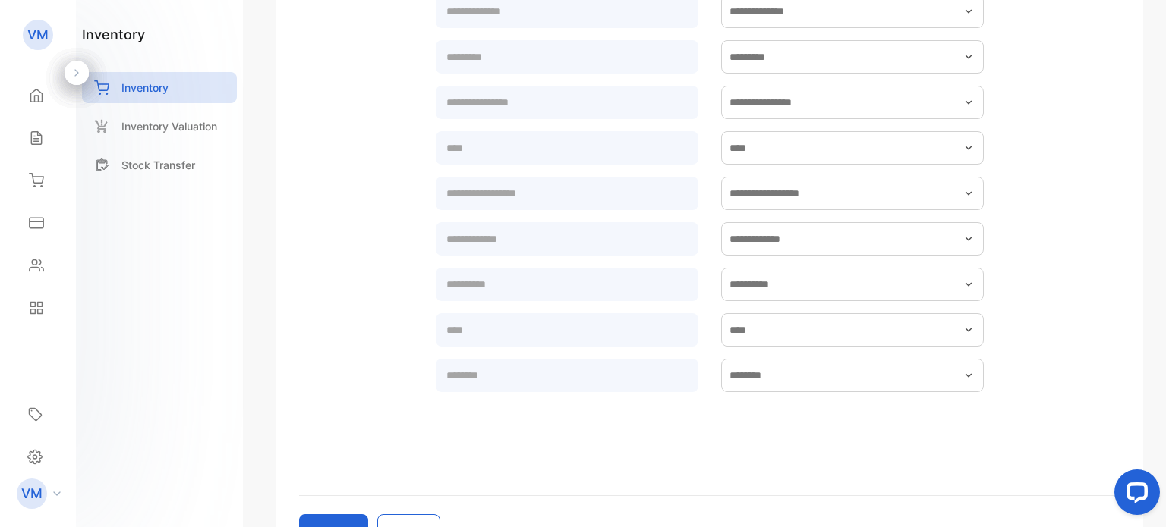
scroll to position [537, 0]
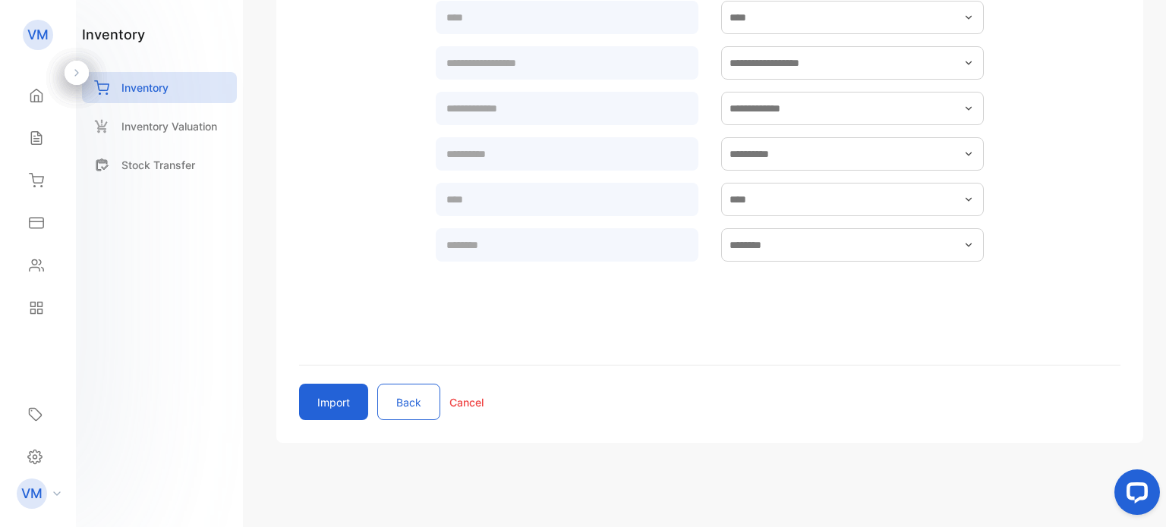
click at [330, 404] on button "Import" at bounding box center [333, 402] width 69 height 36
click at [350, 391] on button "Import" at bounding box center [333, 402] width 69 height 36
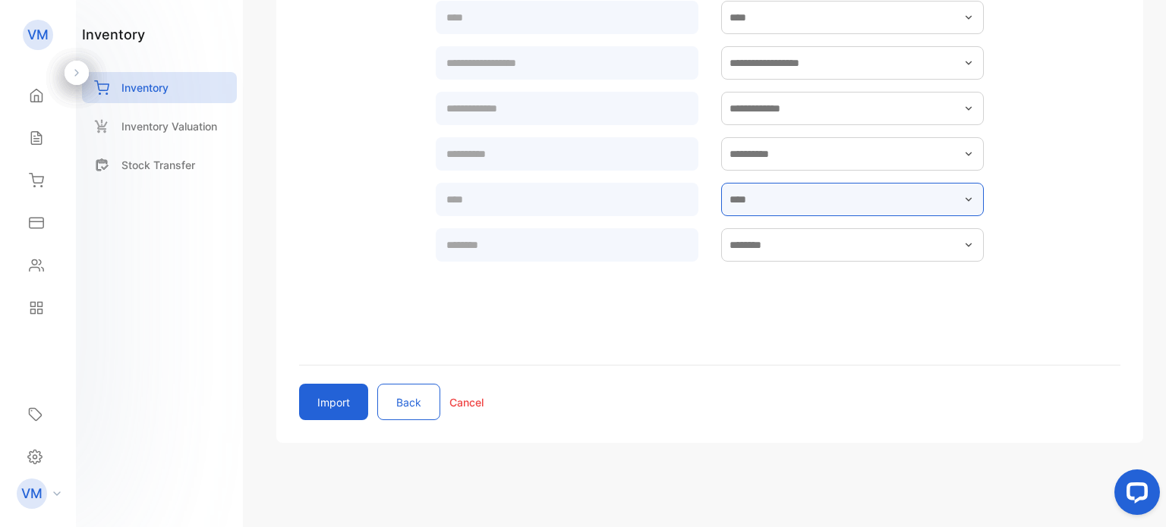
click at [899, 200] on input "text" at bounding box center [852, 199] width 263 height 33
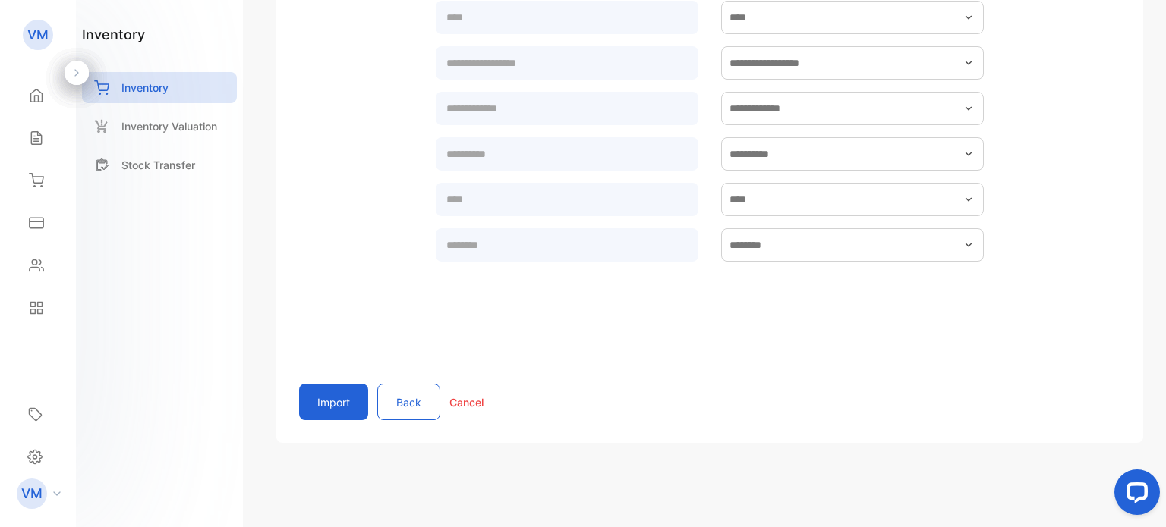
click at [1081, 269] on form "ItemNumber BarcodeNumber ItemName ItemDescription Type QuantityAvailable Sellin…" at bounding box center [709, 75] width 821 height 519
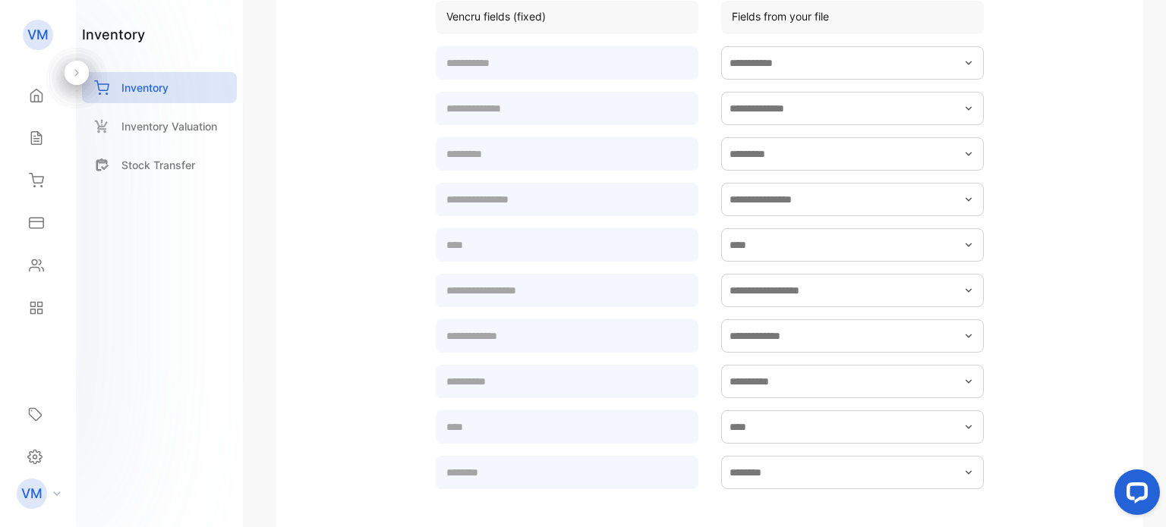
scroll to position [310, 0]
click at [984, 291] on form at bounding box center [709, 302] width 821 height 519
click at [962, 294] on icon "button" at bounding box center [968, 291] width 12 height 12
click at [1049, 256] on form "ItemNumber BarcodeNumber ItemName ItemDescription Type QuantityAvailable Sellin…" at bounding box center [709, 302] width 821 height 519
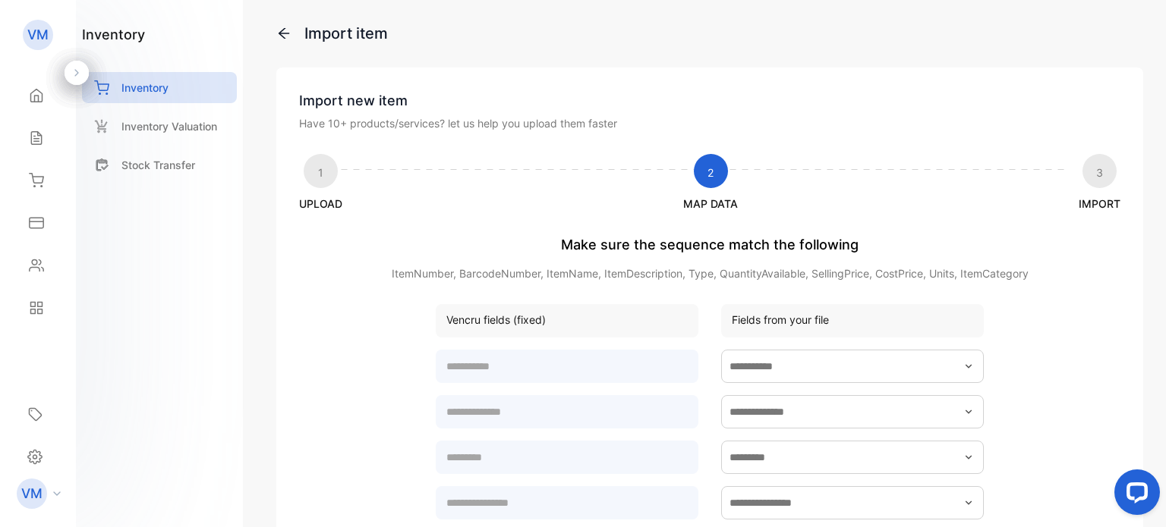
scroll to position [0, 0]
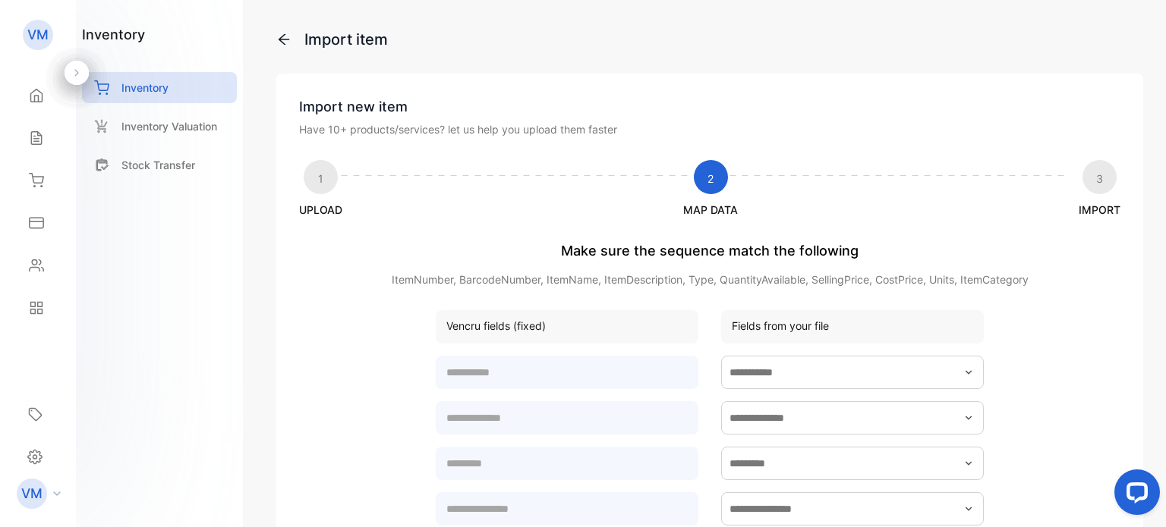
click at [282, 45] on icon at bounding box center [283, 39] width 15 height 15
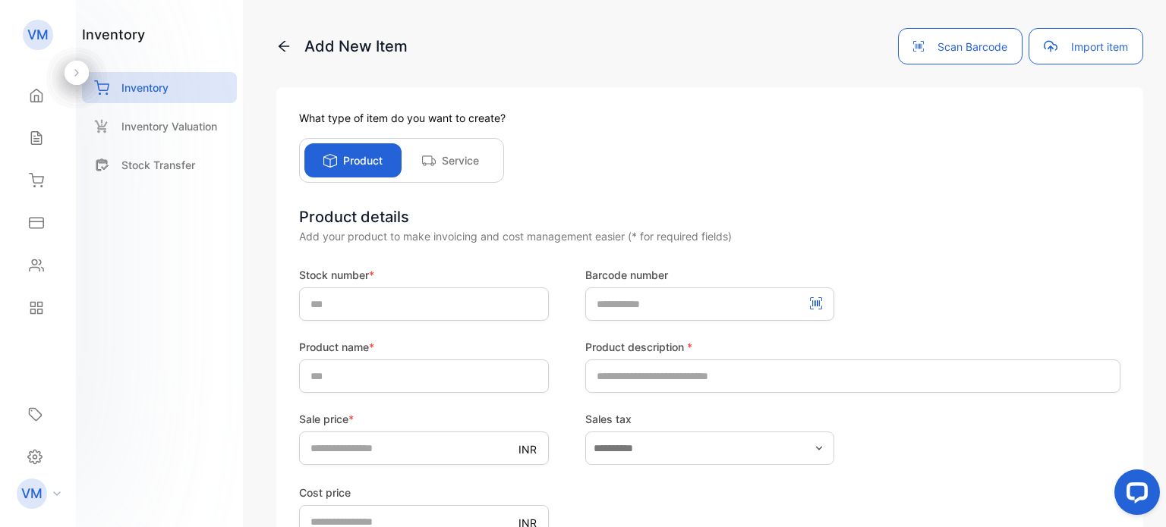
click at [280, 49] on icon at bounding box center [283, 46] width 15 height 15
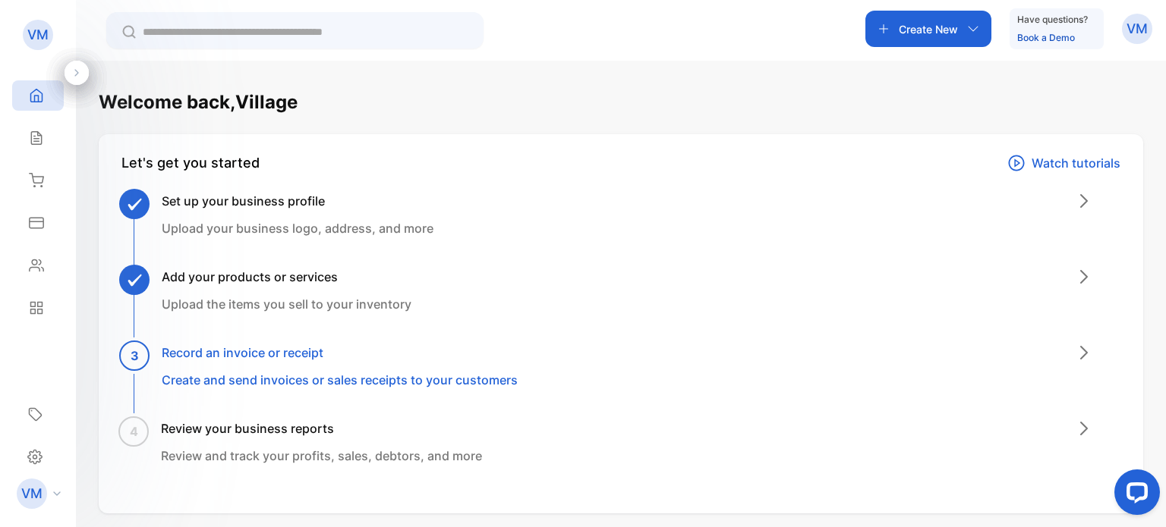
click at [934, 23] on p "Create New" at bounding box center [928, 29] width 59 height 16
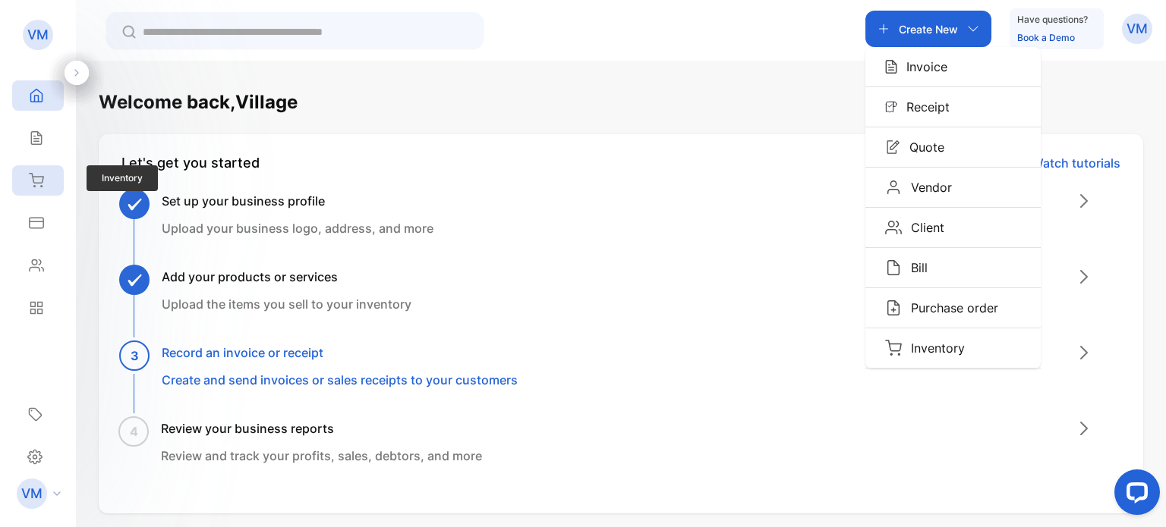
click at [41, 184] on icon at bounding box center [36, 180] width 15 height 15
click at [46, 181] on div "Inventory" at bounding box center [38, 180] width 52 height 30
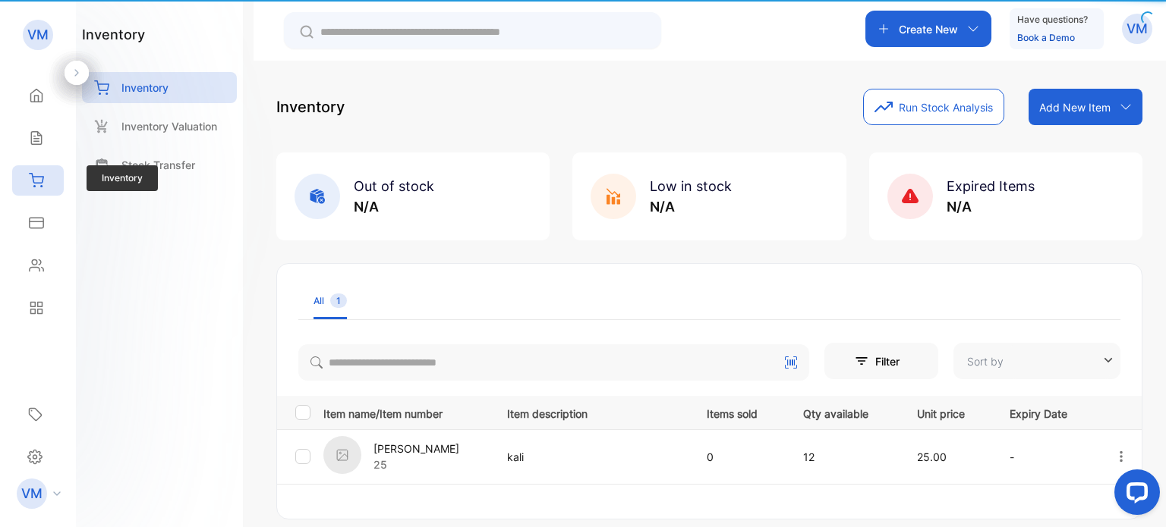
type input "**********"
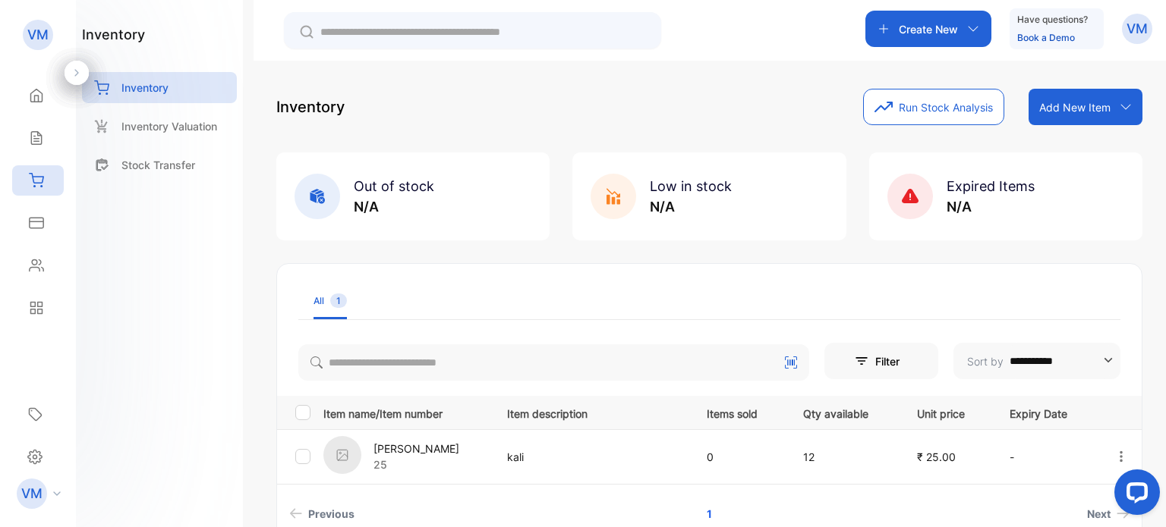
click at [1072, 106] on p "Add New Item" at bounding box center [1074, 107] width 71 height 16
click at [1071, 169] on div "Import item" at bounding box center [1087, 171] width 109 height 30
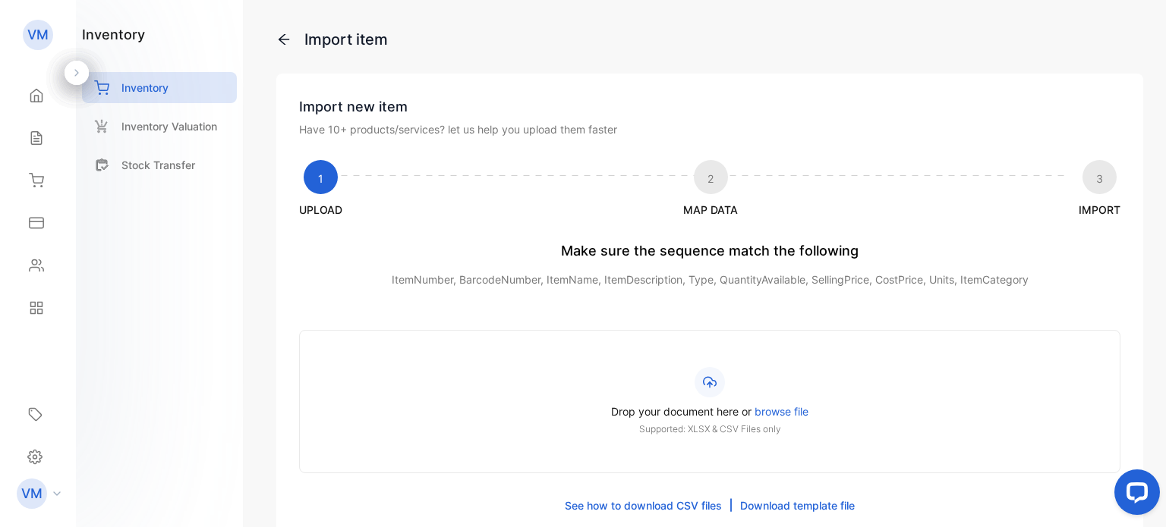
scroll to position [205, 0]
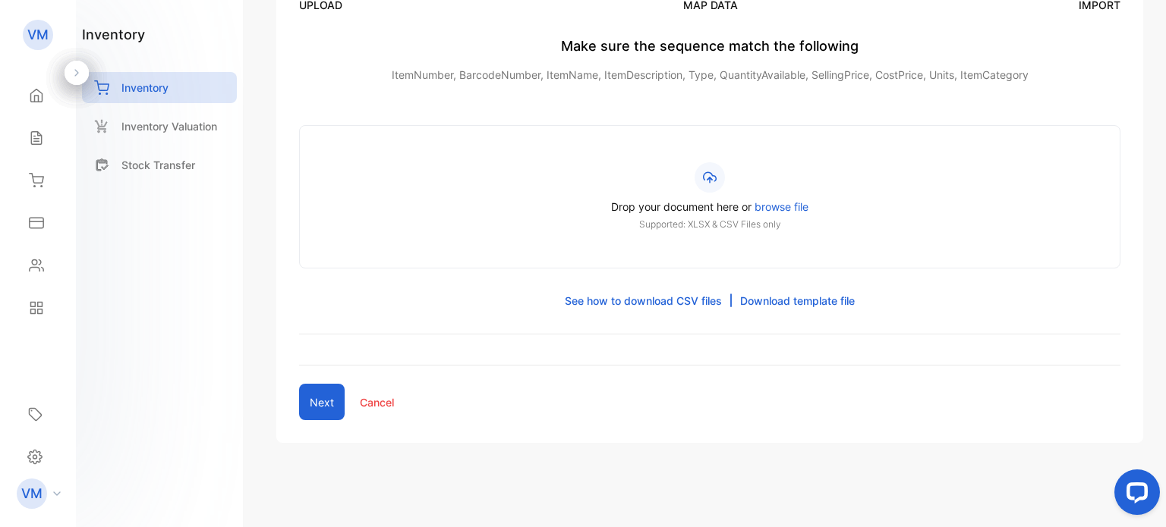
click at [783, 203] on span "browse file" at bounding box center [781, 206] width 54 height 13
click at [0, 0] on input "Drop your document here or browse file Supported: XLSX & CSV Files only" at bounding box center [0, 0] width 0 height 0
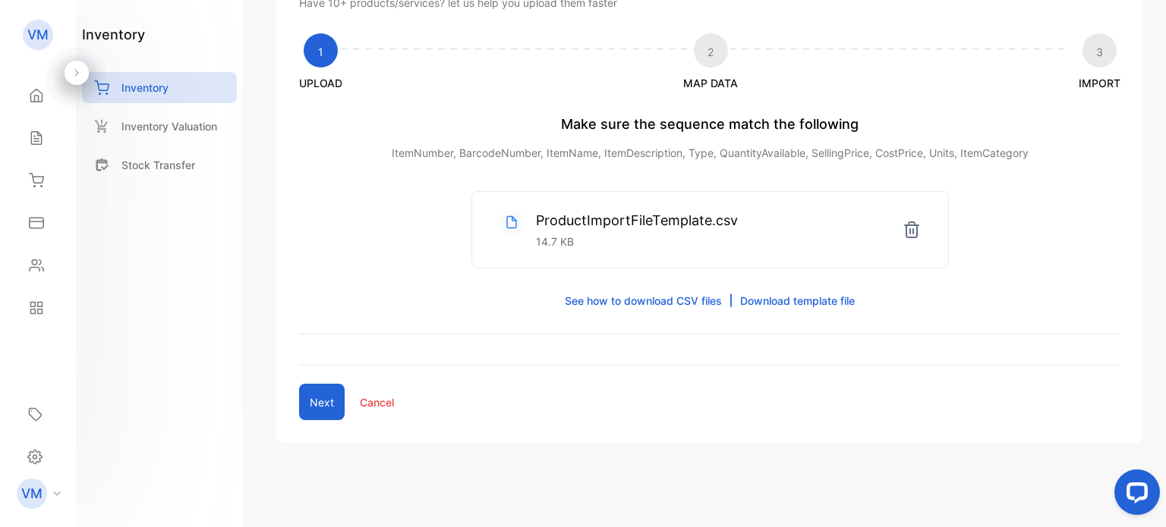
click at [315, 397] on button "Next" at bounding box center [322, 402] width 46 height 36
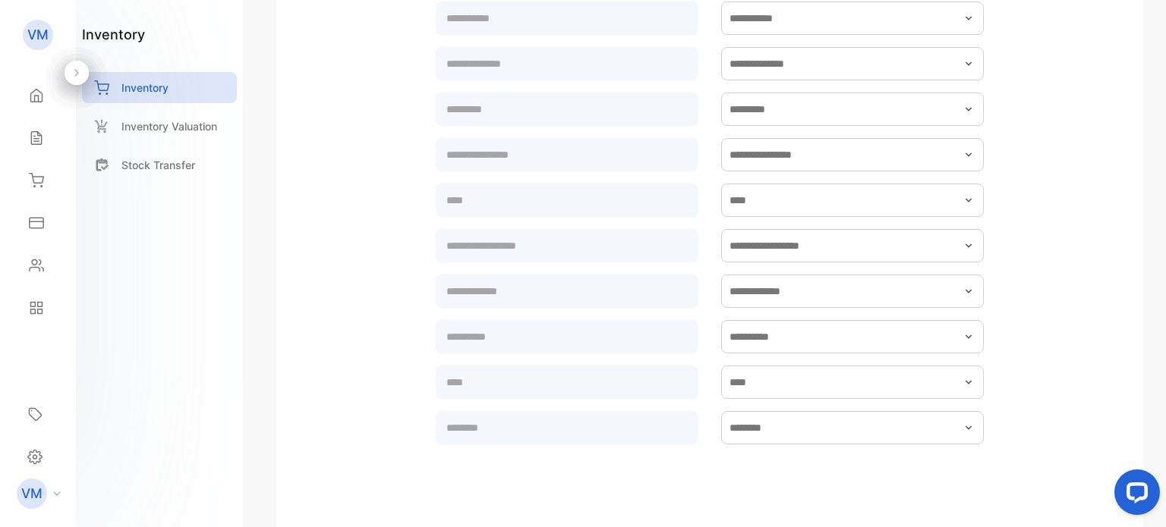
scroll to position [537, 0]
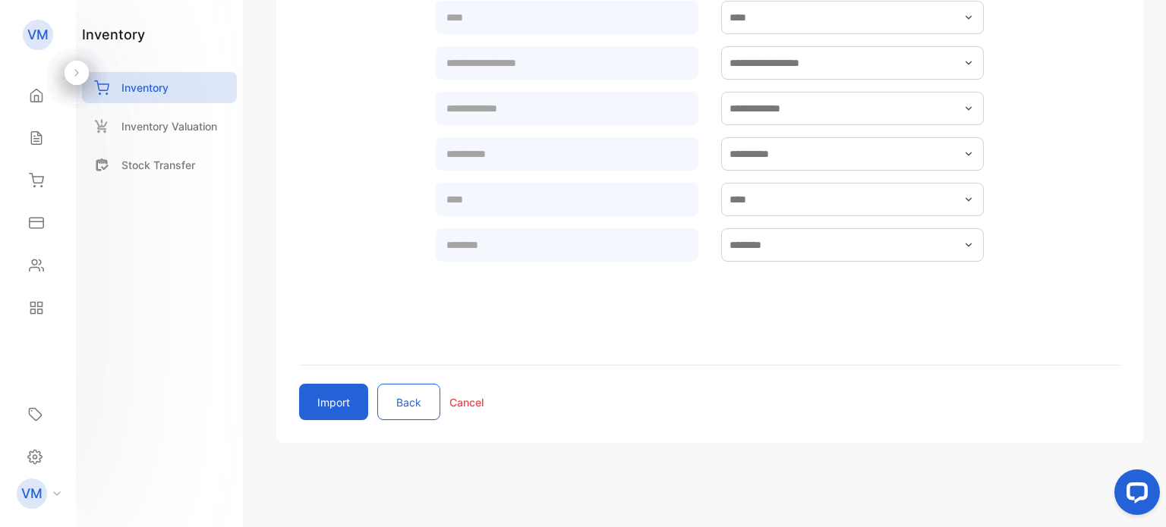
click at [326, 392] on button "Import" at bounding box center [333, 402] width 69 height 36
click at [338, 390] on button "Import" at bounding box center [333, 402] width 69 height 36
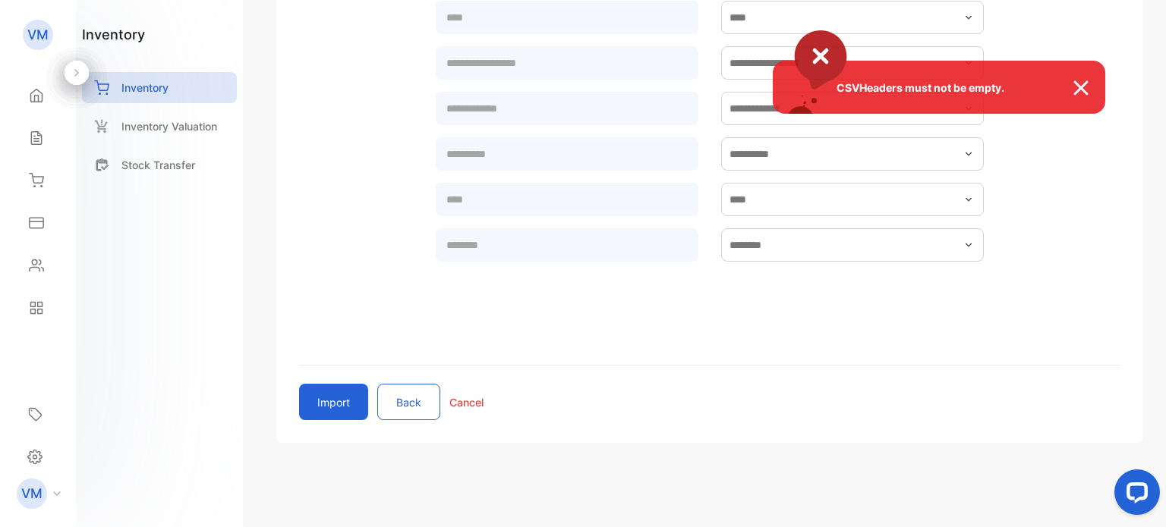
click at [517, 344] on div "CSVHeaders must not be empty." at bounding box center [583, 263] width 1166 height 527
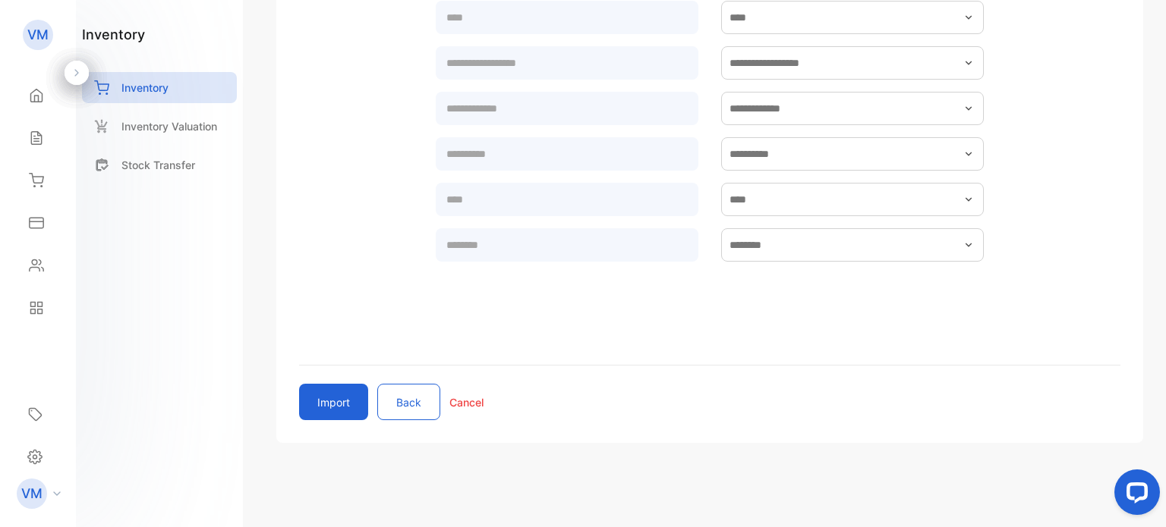
click at [374, 181] on form at bounding box center [709, 75] width 821 height 519
drag, startPoint x: 1165, startPoint y: 272, endPoint x: 1060, endPoint y: 168, distance: 147.6
click at [1165, 129] on div "Import item Import new item Have 10+ products/services? let us help you upload …" at bounding box center [710, 263] width 912 height 527
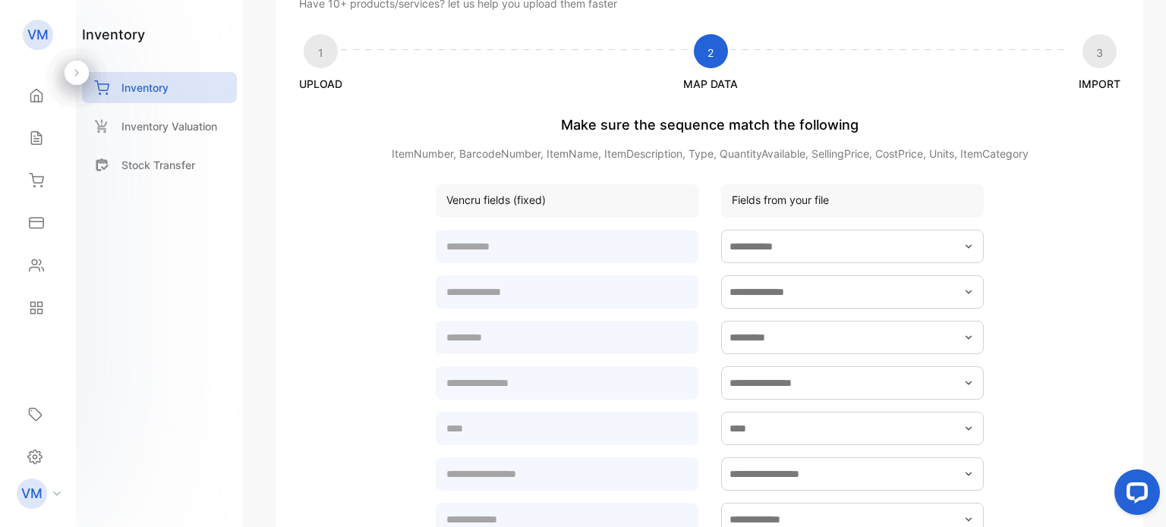
scroll to position [0, 0]
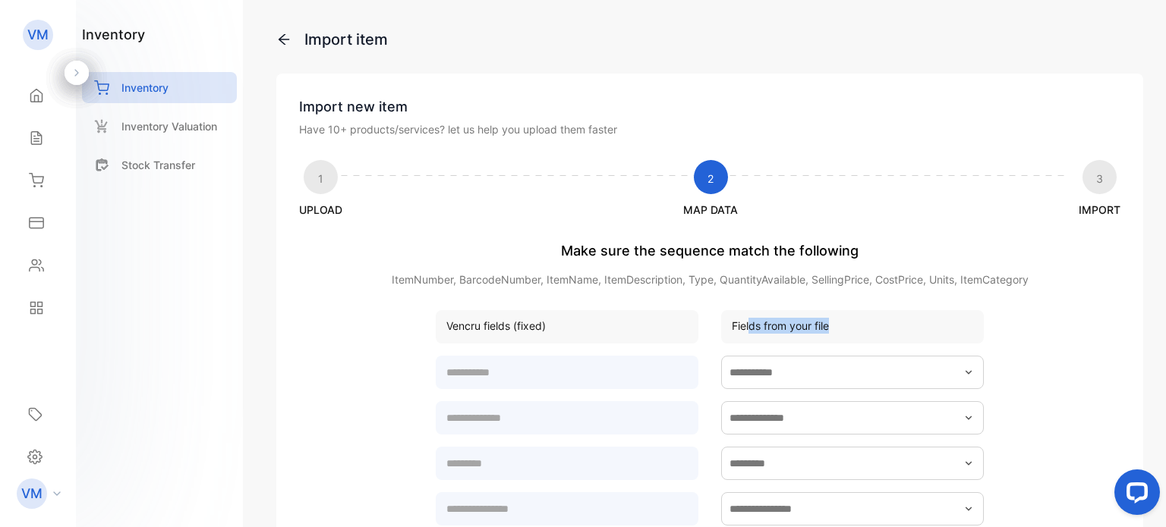
drag, startPoint x: 747, startPoint y: 327, endPoint x: 908, endPoint y: 329, distance: 160.9
click at [889, 327] on div "Fields from your file" at bounding box center [852, 326] width 263 height 33
click at [908, 329] on div "Fields from your file" at bounding box center [852, 326] width 263 height 33
click at [183, 123] on p "Inventory Valuation" at bounding box center [169, 126] width 96 height 16
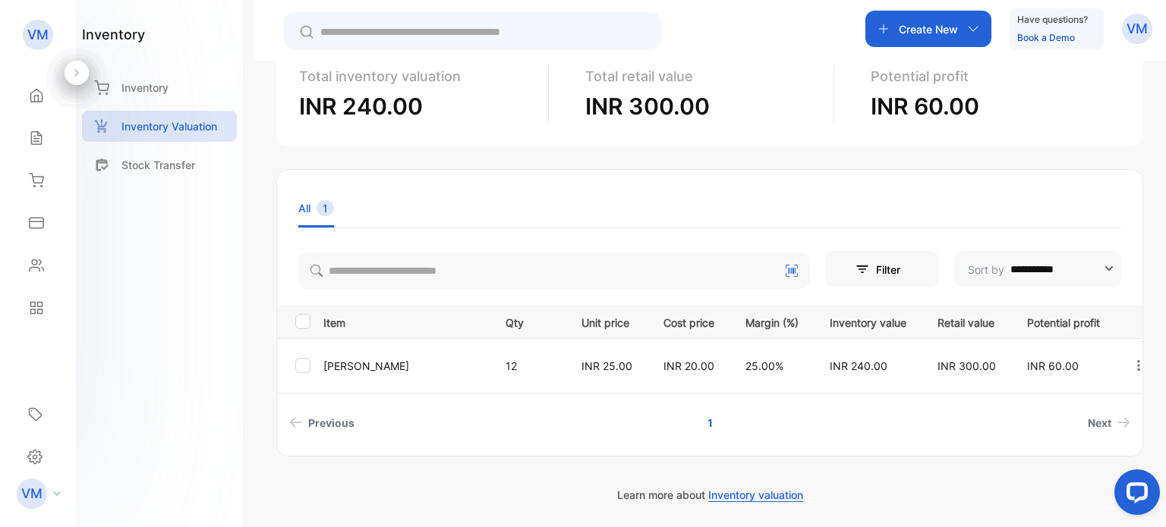
scroll to position [108, 0]
click at [309, 324] on div at bounding box center [302, 321] width 15 height 15
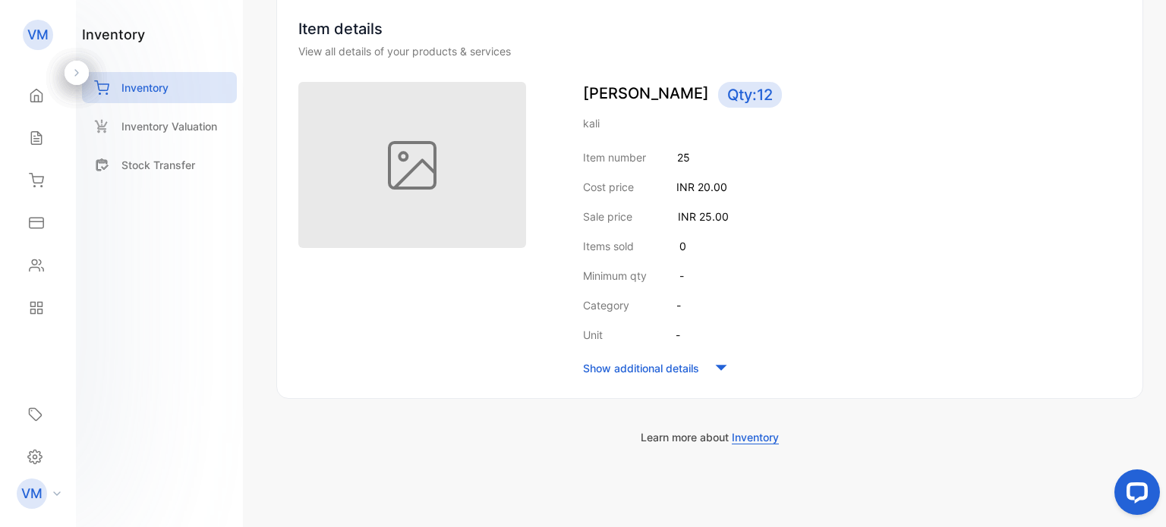
scroll to position [150, 0]
click at [716, 361] on icon at bounding box center [721, 365] width 23 height 23
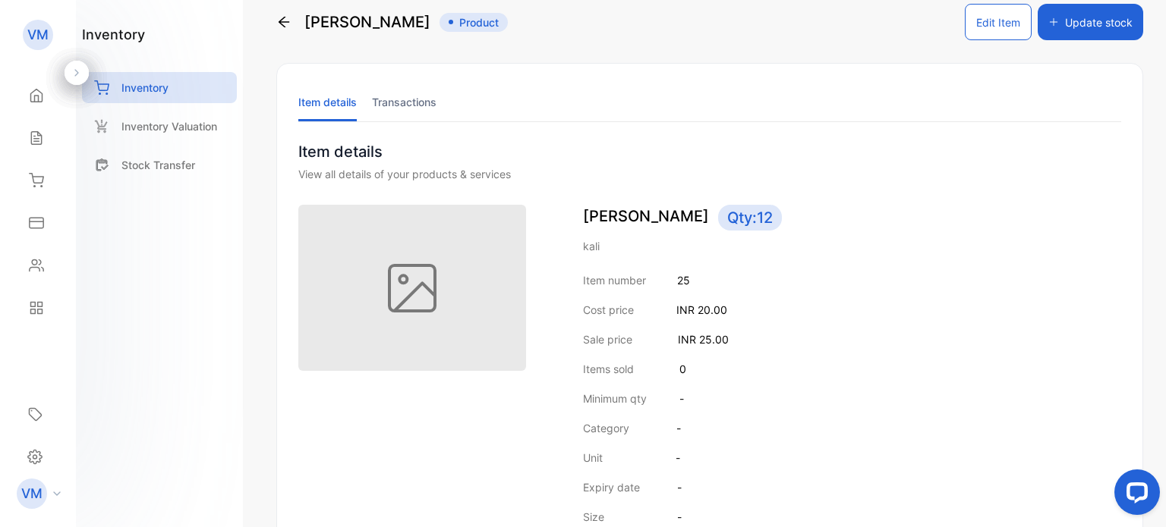
scroll to position [0, 0]
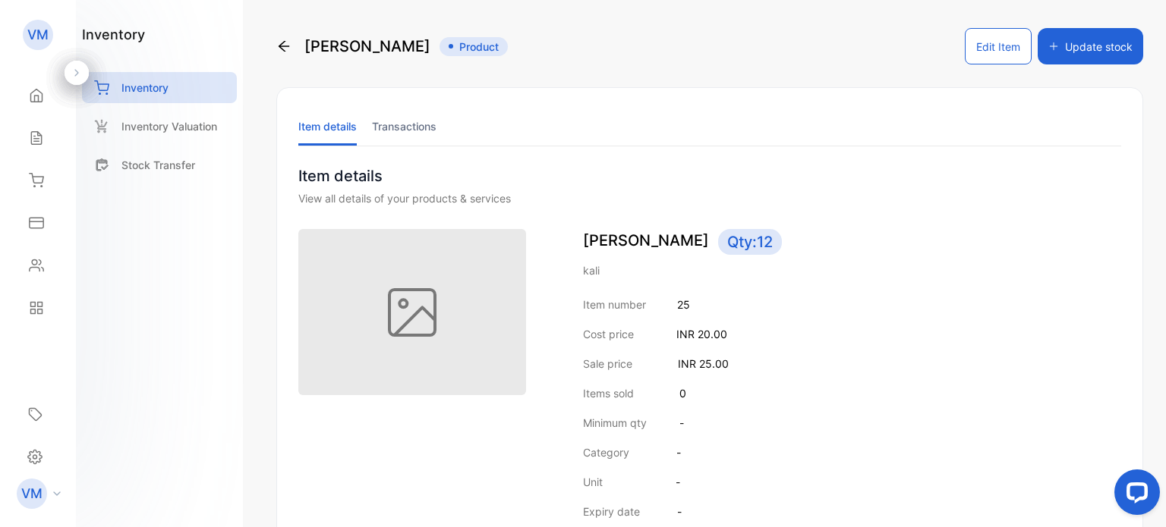
click at [377, 127] on li "Transactions" at bounding box center [404, 126] width 65 height 39
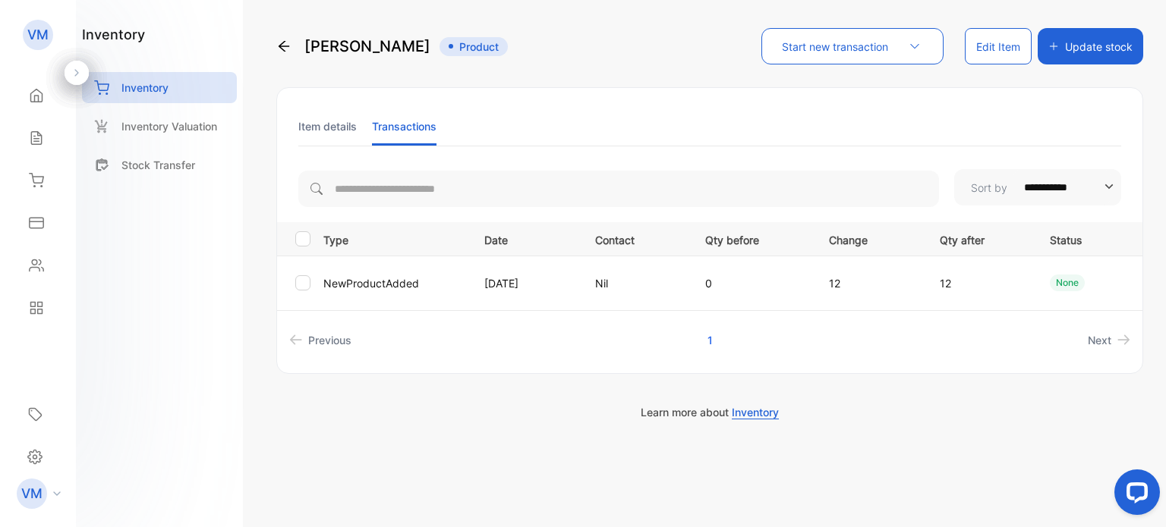
click at [331, 124] on li "Item details" at bounding box center [327, 126] width 58 height 39
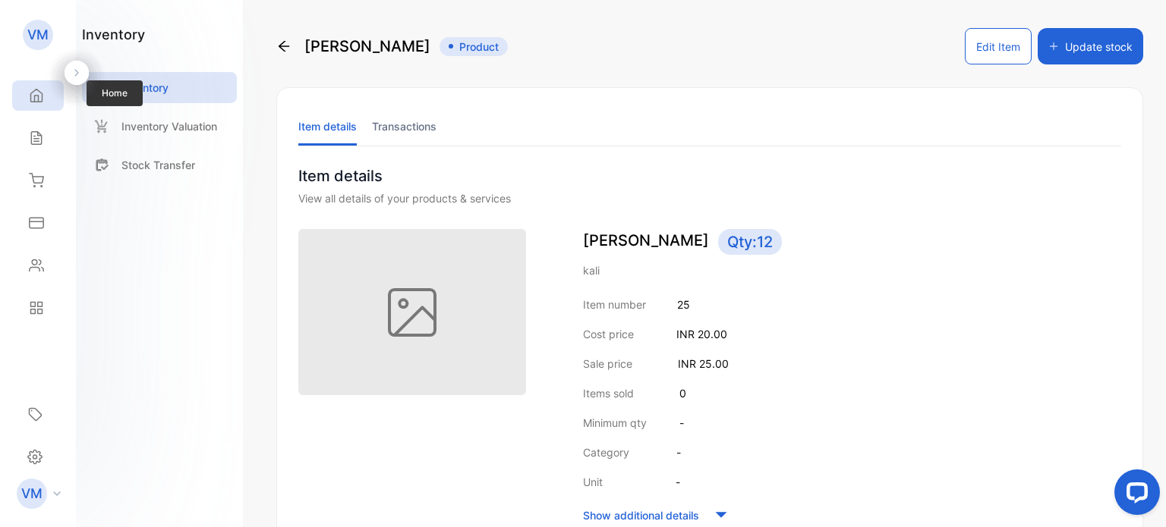
click at [26, 93] on div "Home" at bounding box center [34, 95] width 20 height 15
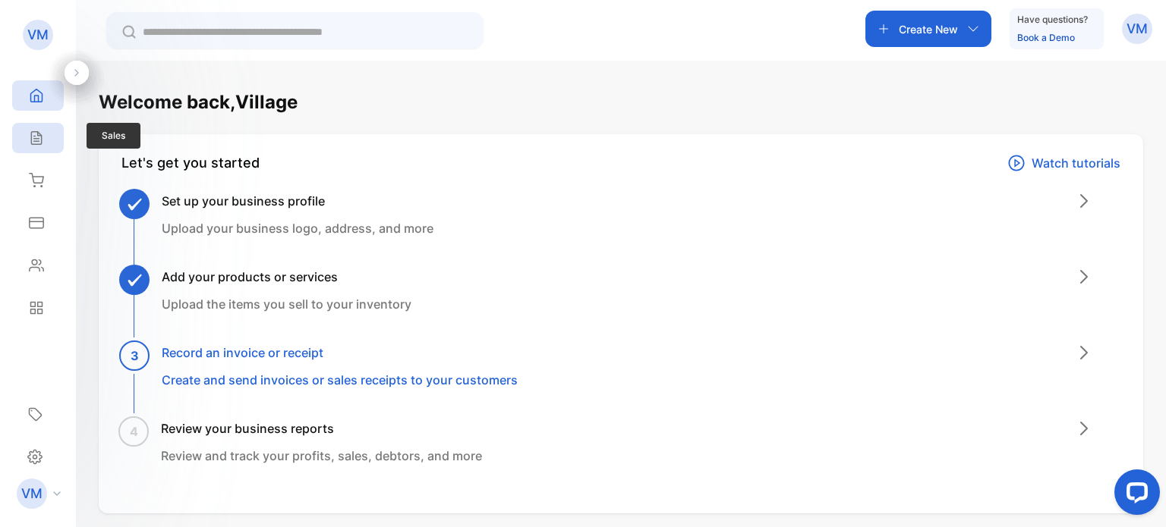
click at [29, 133] on icon at bounding box center [36, 138] width 15 height 15
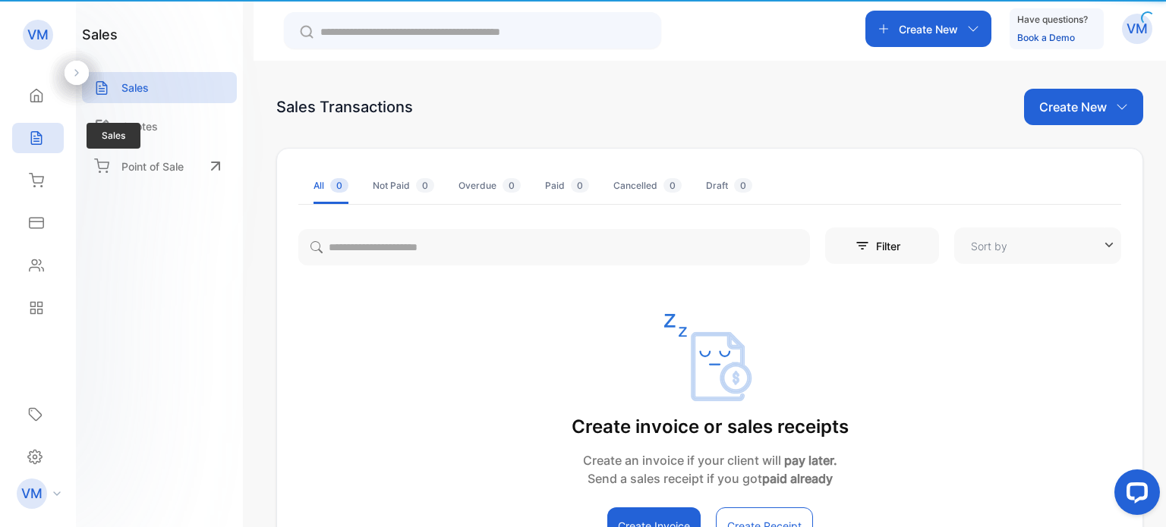
type input "**********"
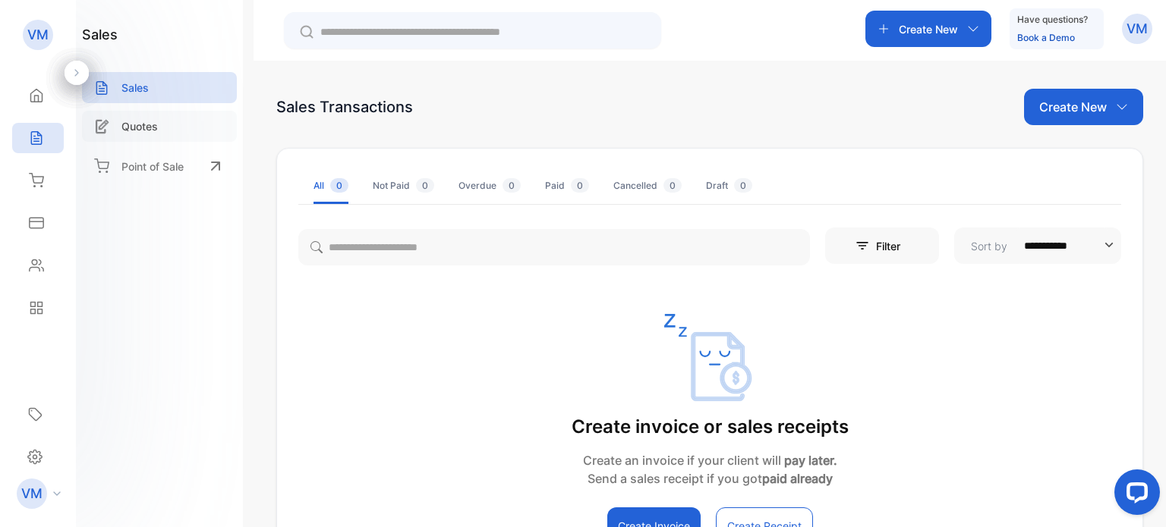
click at [147, 124] on p "Quotes" at bounding box center [139, 126] width 36 height 16
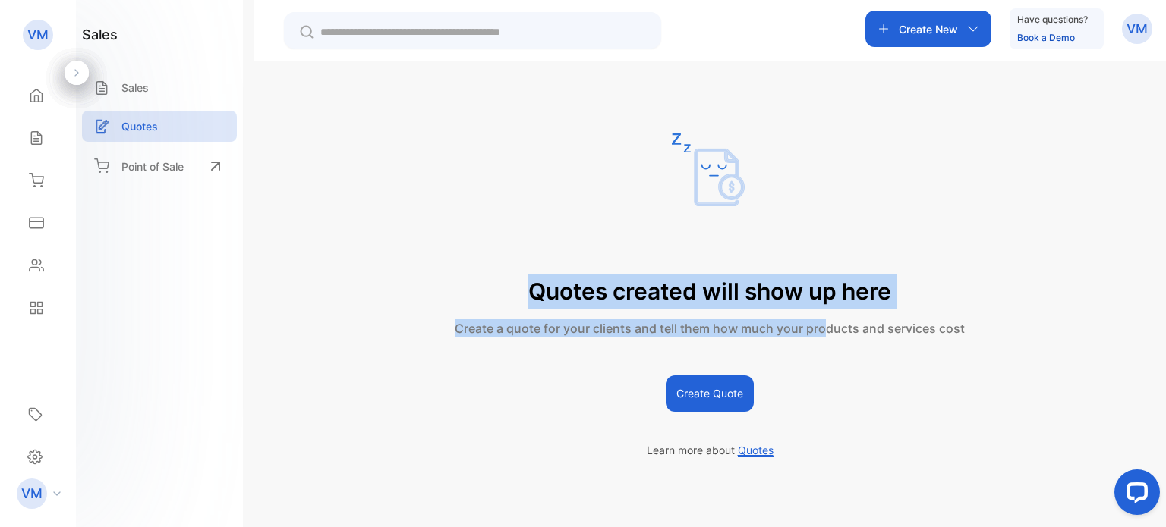
drag, startPoint x: 516, startPoint y: 288, endPoint x: 995, endPoint y: 320, distance: 480.0
click at [886, 319] on div "Quotes created will show up here Create a quote for your clients and tell them …" at bounding box center [710, 214] width 510 height 248
click at [923, 307] on p "Quotes created will show up here" at bounding box center [710, 292] width 510 height 34
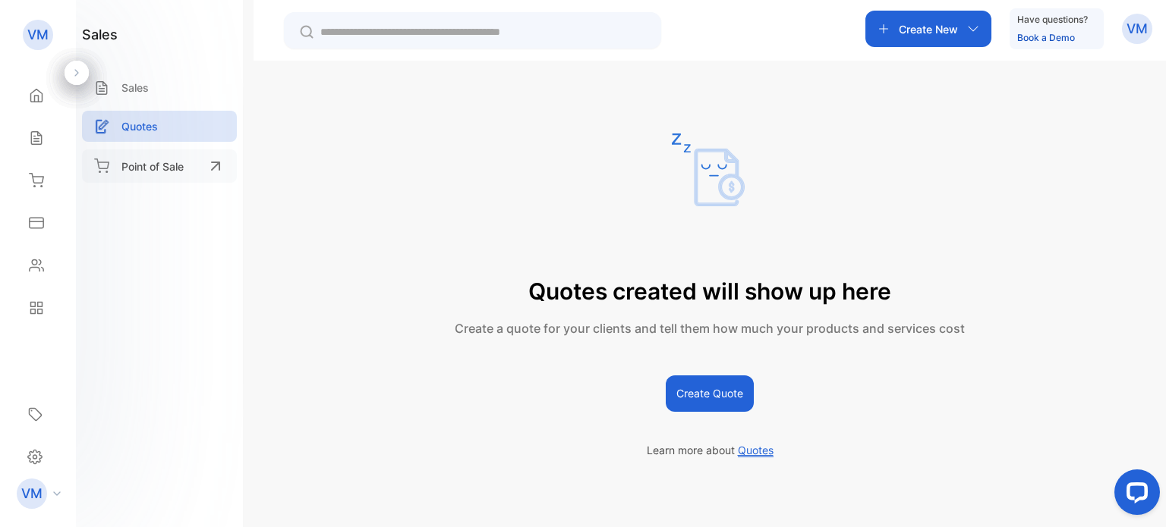
click at [173, 173] on p "Point of Sale" at bounding box center [152, 167] width 62 height 16
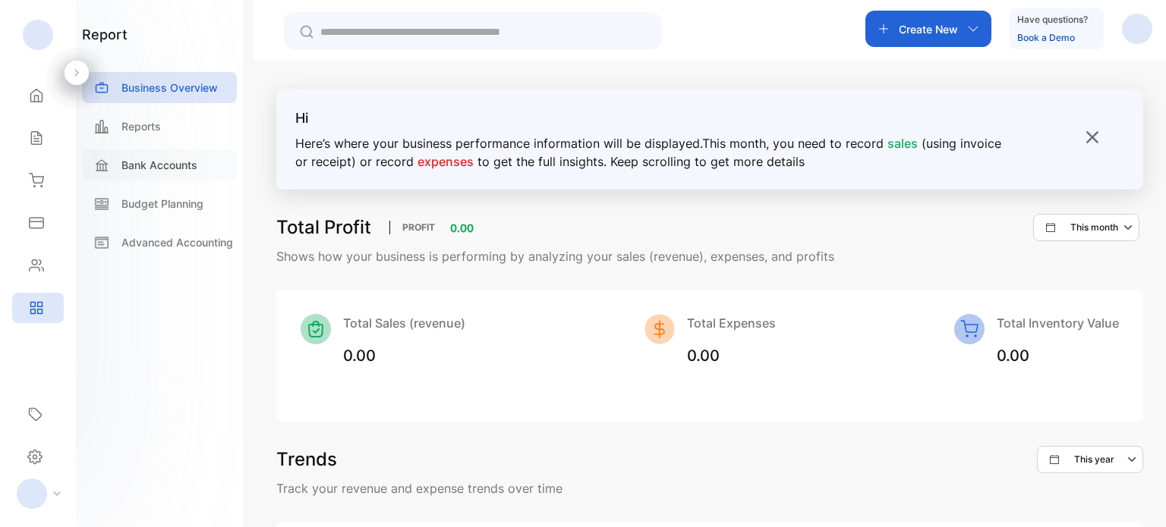
click at [130, 165] on p "Bank Accounts" at bounding box center [159, 165] width 76 height 16
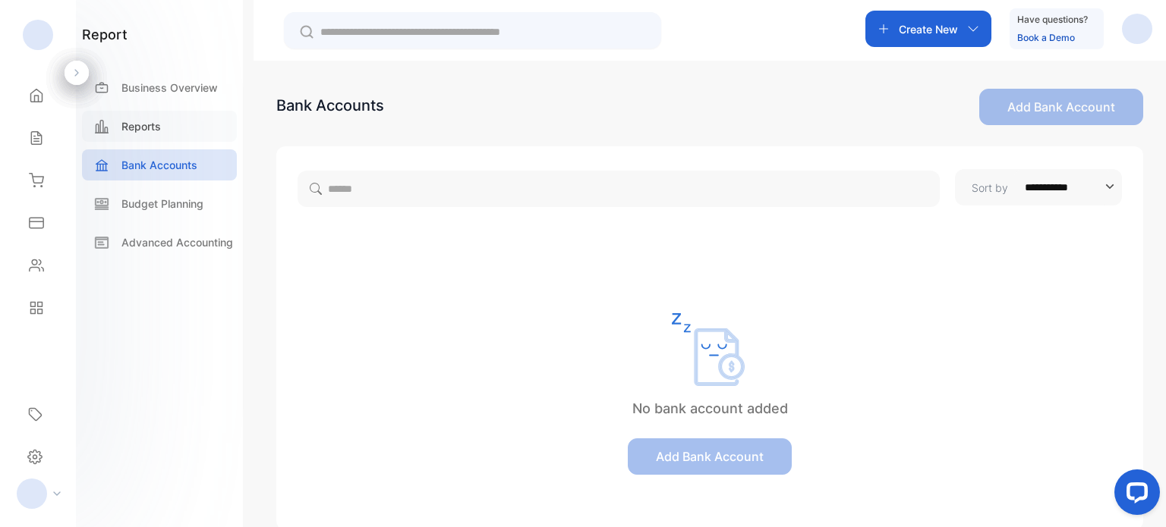
click at [150, 124] on p "Reports" at bounding box center [140, 126] width 39 height 16
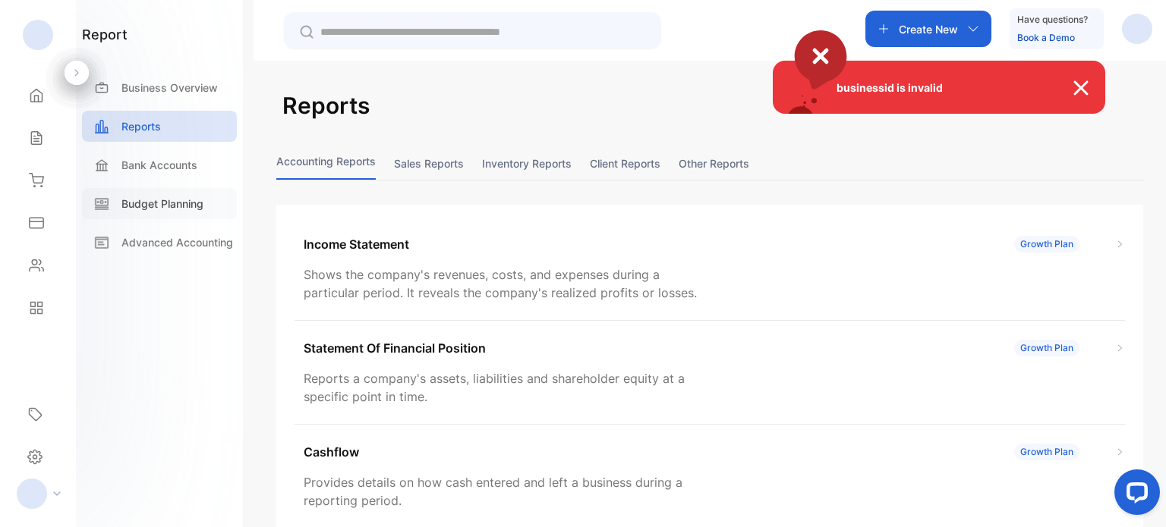
click at [131, 195] on div "businessid is invalid" at bounding box center [583, 263] width 1166 height 527
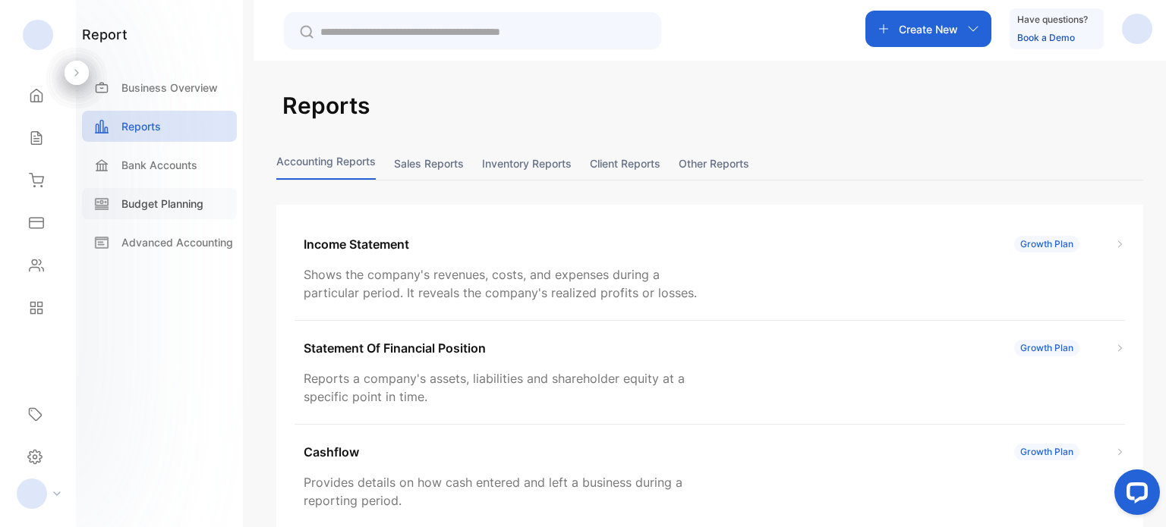
click at [143, 213] on div "Budget Planning" at bounding box center [159, 203] width 155 height 31
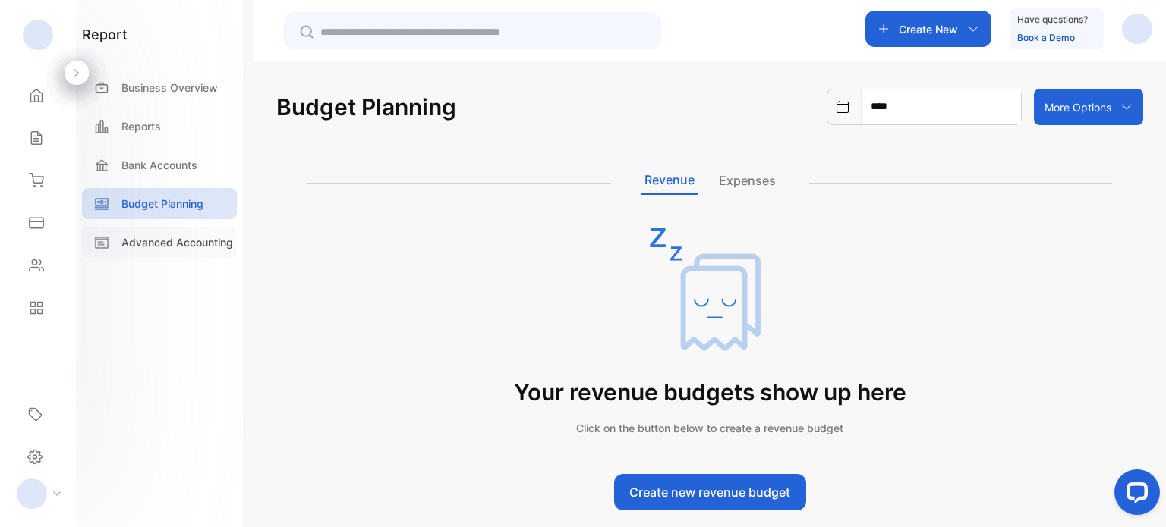
click at [150, 245] on p "Advanced Accounting" at bounding box center [177, 243] width 112 height 16
